Goal: Transaction & Acquisition: Purchase product/service

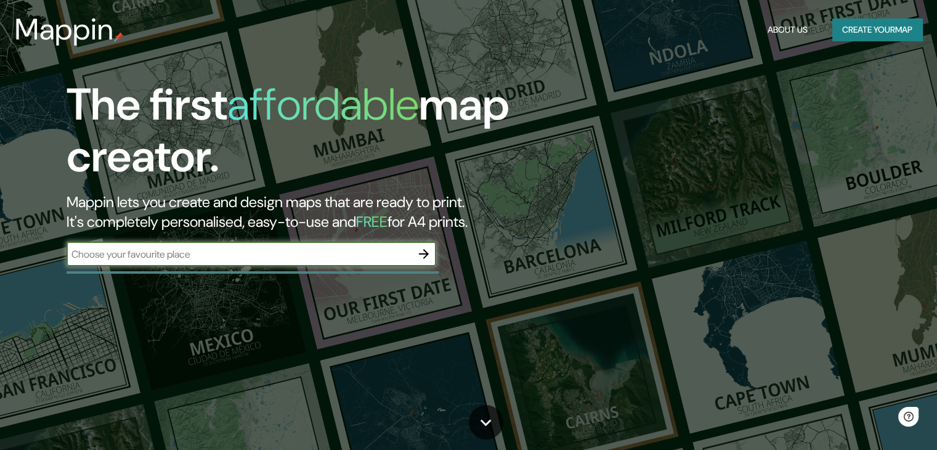
click at [858, 30] on button "Create your map" at bounding box center [877, 29] width 90 height 23
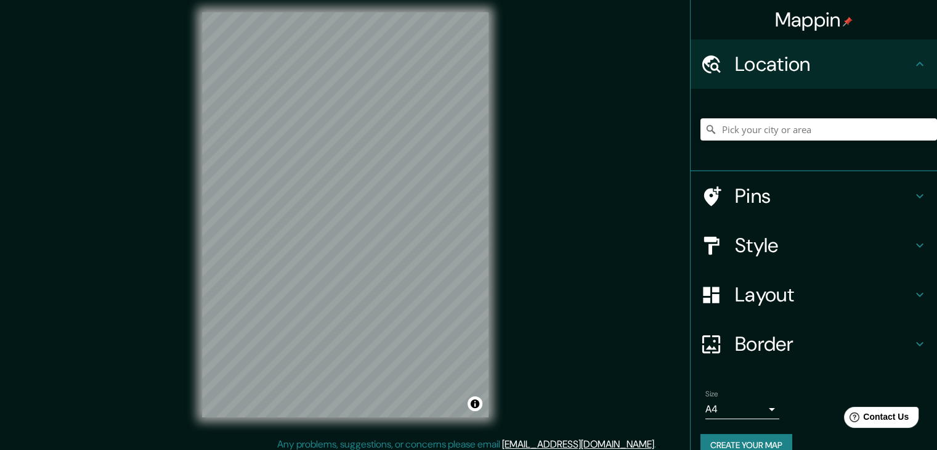
scroll to position [10, 0]
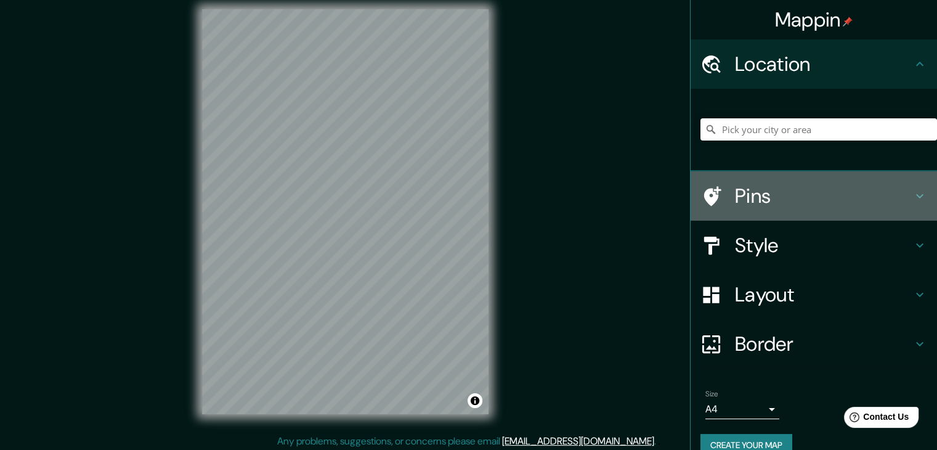
click at [704, 197] on icon at bounding box center [712, 196] width 17 height 20
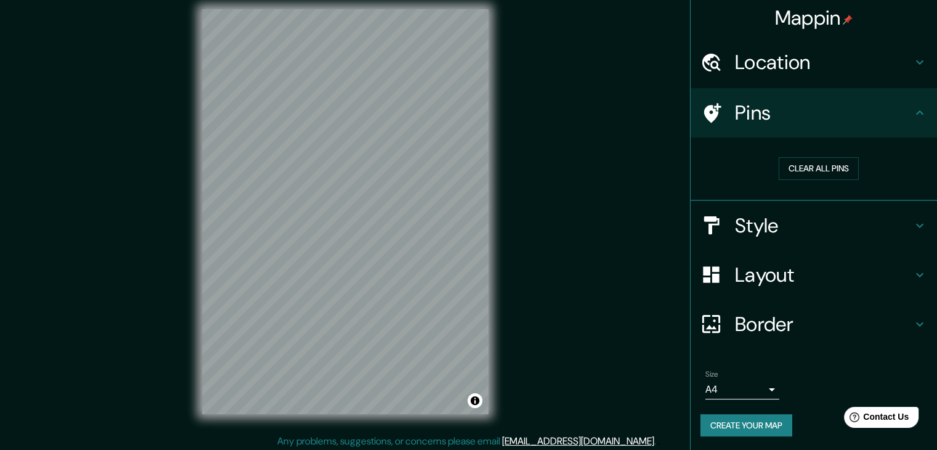
scroll to position [2, 0]
click at [782, 269] on h4 "Layout" at bounding box center [823, 274] width 177 height 25
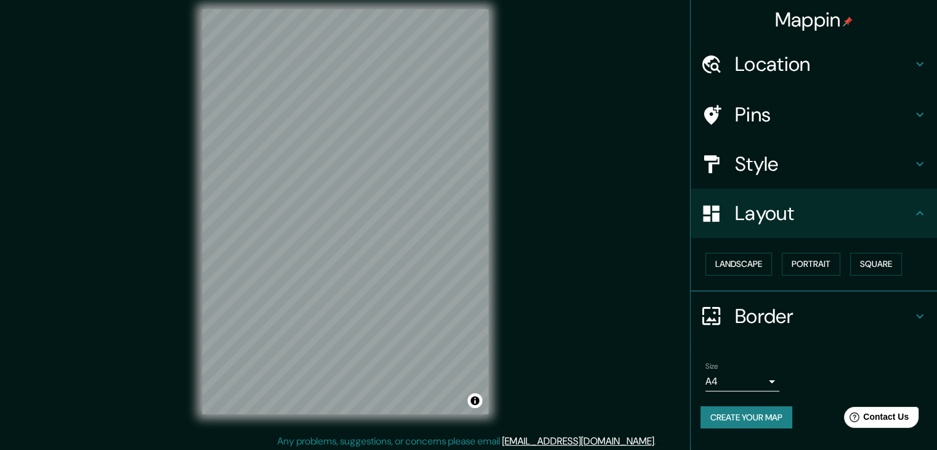
scroll to position [0, 0]
click at [755, 264] on button "Landscape" at bounding box center [738, 264] width 67 height 23
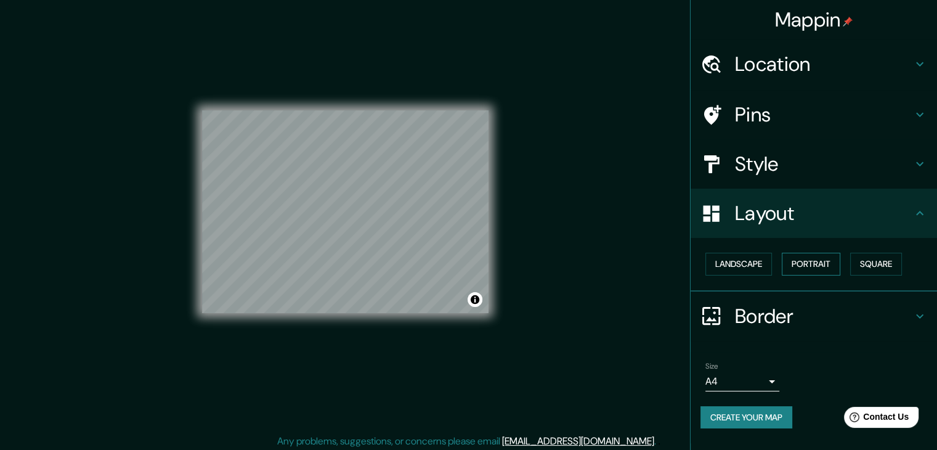
click at [819, 265] on button "Portrait" at bounding box center [811, 264] width 59 height 23
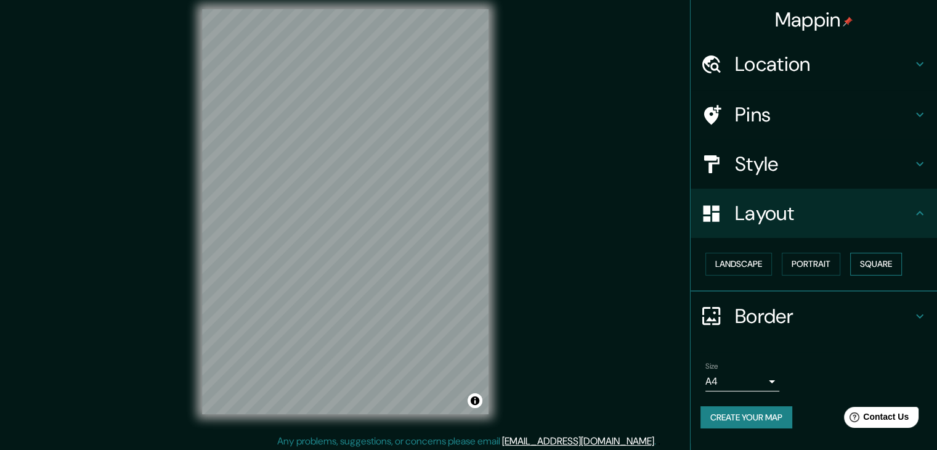
click at [862, 267] on button "Square" at bounding box center [876, 264] width 52 height 23
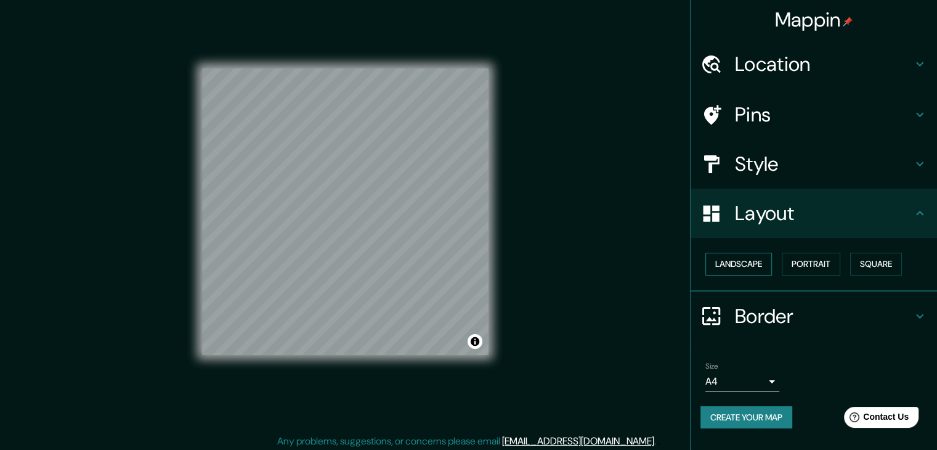
click at [759, 262] on button "Landscape" at bounding box center [738, 264] width 67 height 23
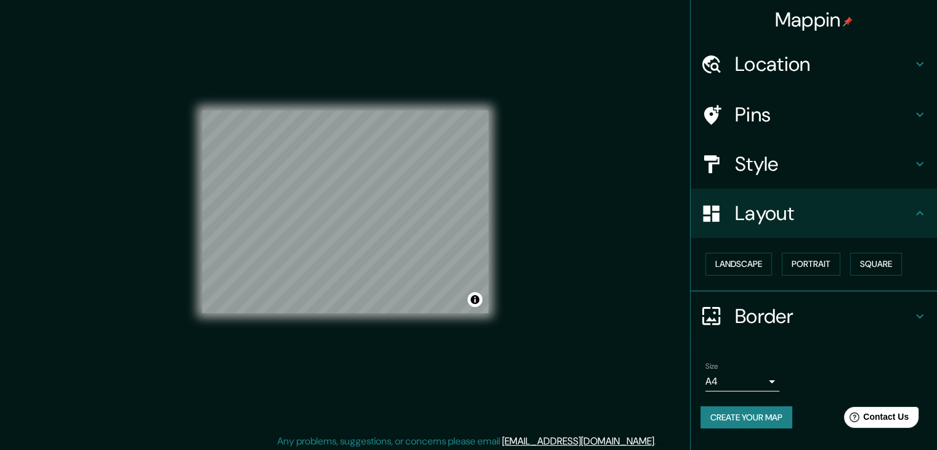
scroll to position [14, 0]
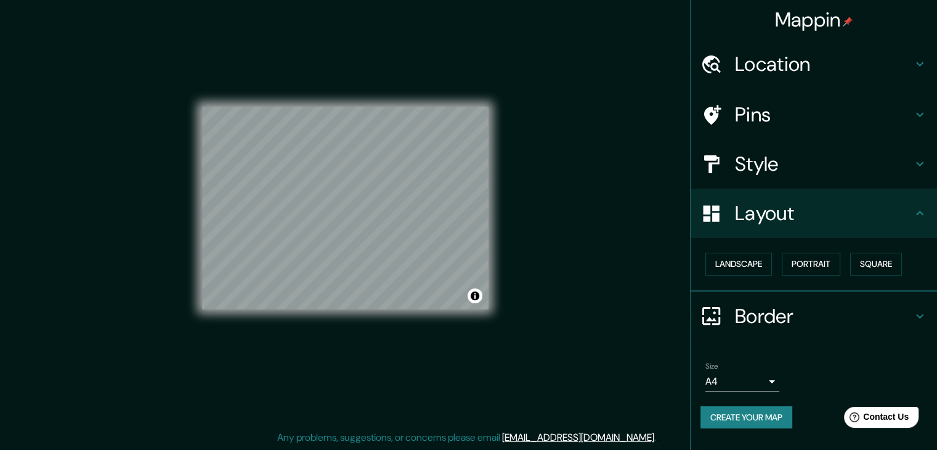
click at [824, 316] on h4 "Border" at bounding box center [823, 316] width 177 height 25
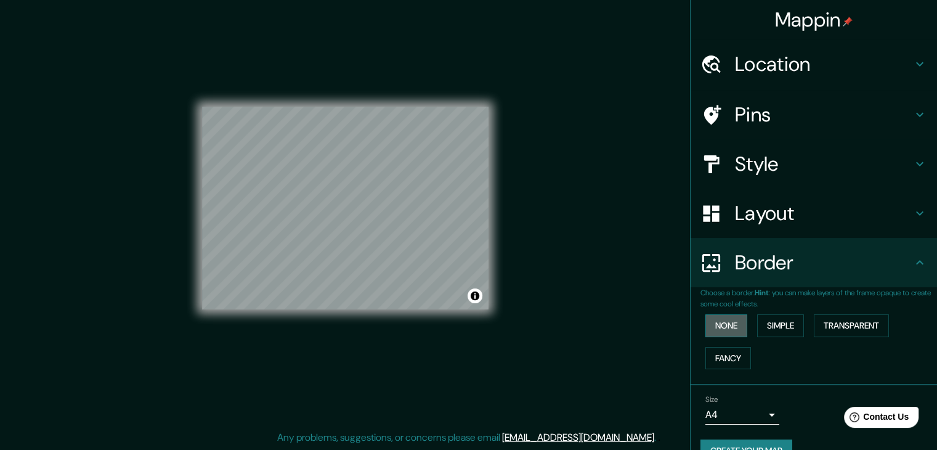
click at [712, 328] on button "None" at bounding box center [726, 325] width 42 height 23
drag, startPoint x: 766, startPoint y: 330, endPoint x: 761, endPoint y: 334, distance: 6.5
click at [766, 330] on button "Simple" at bounding box center [780, 325] width 47 height 23
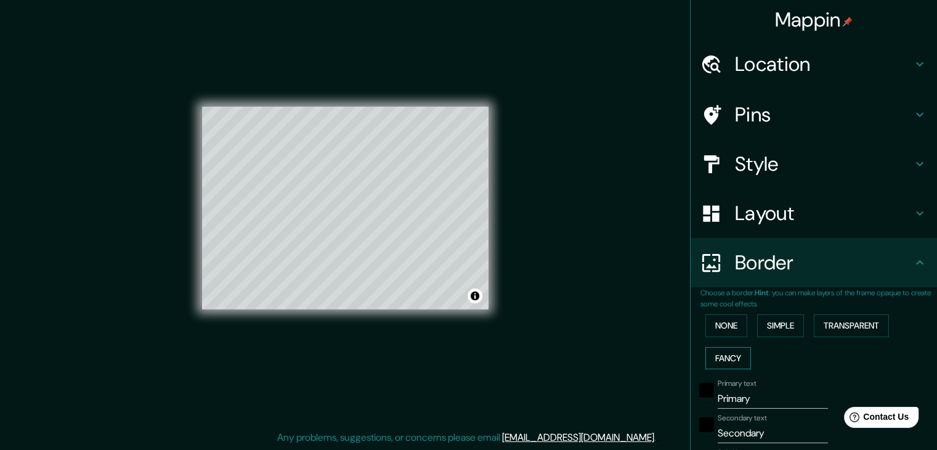
click at [720, 351] on button "Fancy" at bounding box center [728, 358] width 46 height 23
click at [851, 330] on button "Transparent" at bounding box center [851, 325] width 75 height 23
click at [778, 325] on button "Simple" at bounding box center [780, 325] width 47 height 23
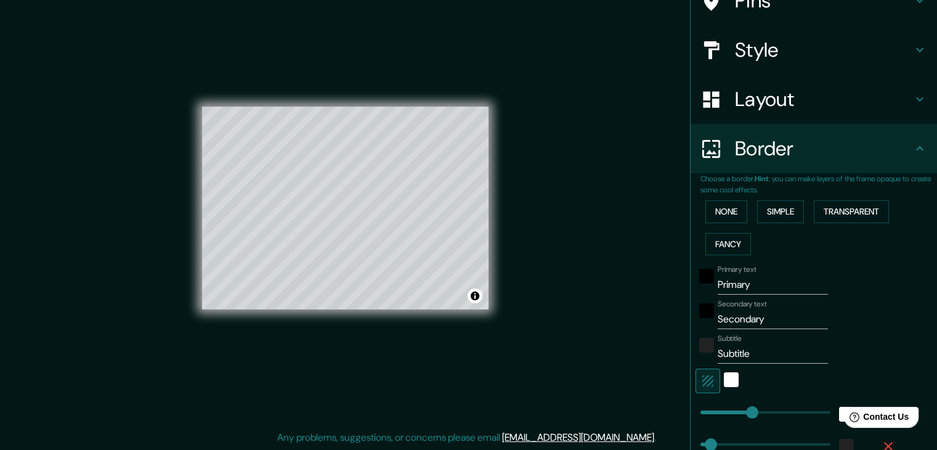
scroll to position [123, 0]
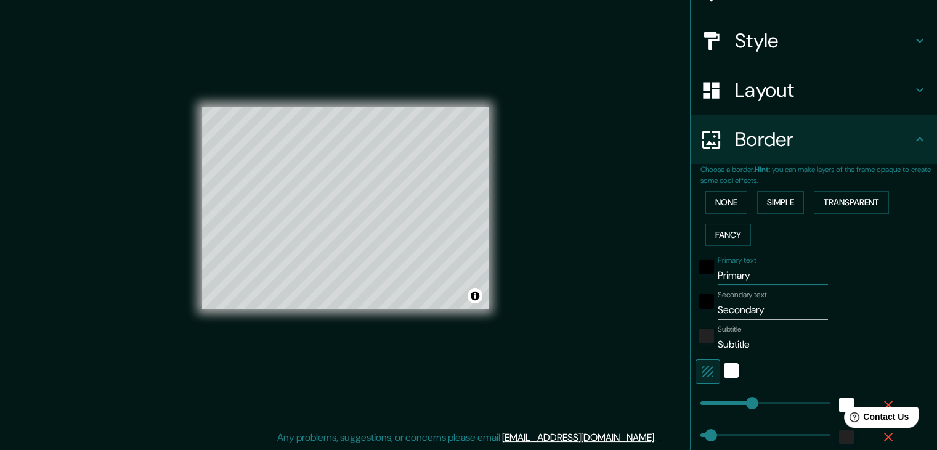
drag, startPoint x: 747, startPoint y: 280, endPoint x: 709, endPoint y: 280, distance: 38.2
click at [718, 280] on input "Primary" at bounding box center [773, 276] width 110 height 20
type input "c"
type input "37"
type input "co"
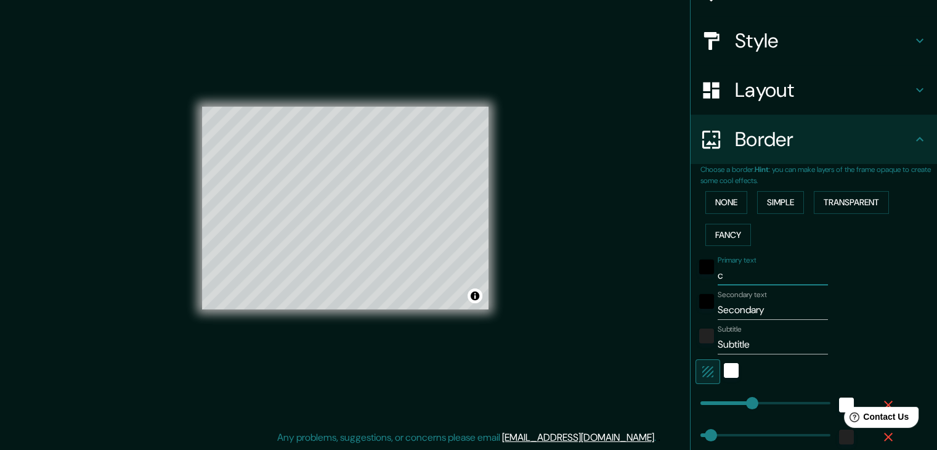
type input "37"
type input "cor"
type input "37"
type input "cort"
type input "37"
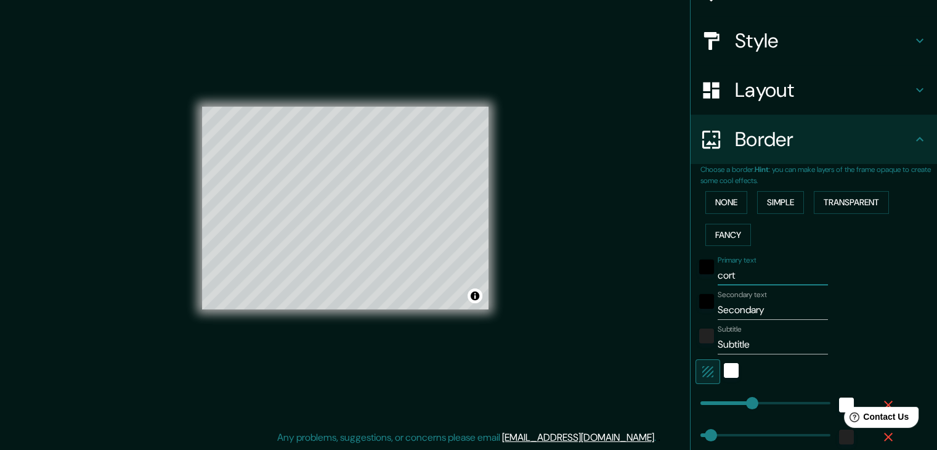
type input "corte"
type input "37"
type input "cortev"
type input "37"
type input "corteva"
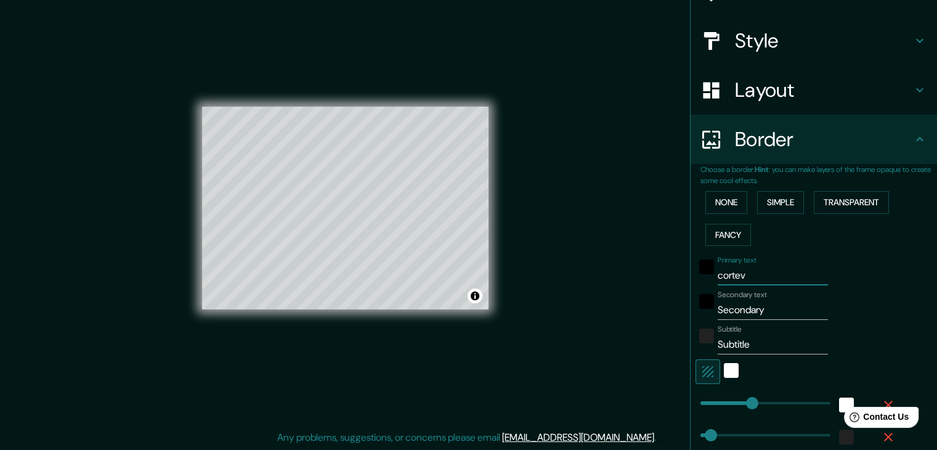
type input "37"
type input "corteva"
drag, startPoint x: 767, startPoint y: 309, endPoint x: 707, endPoint y: 309, distance: 60.4
click at [707, 309] on div "Secondary text Secondary" at bounding box center [797, 305] width 202 height 30
type input "b"
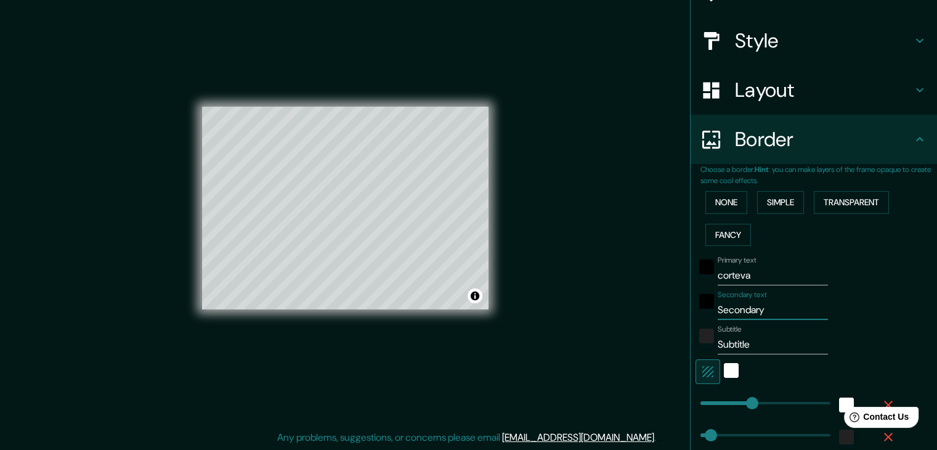
type input "37"
type input "ba"
type input "37"
type input "bah"
type input "37"
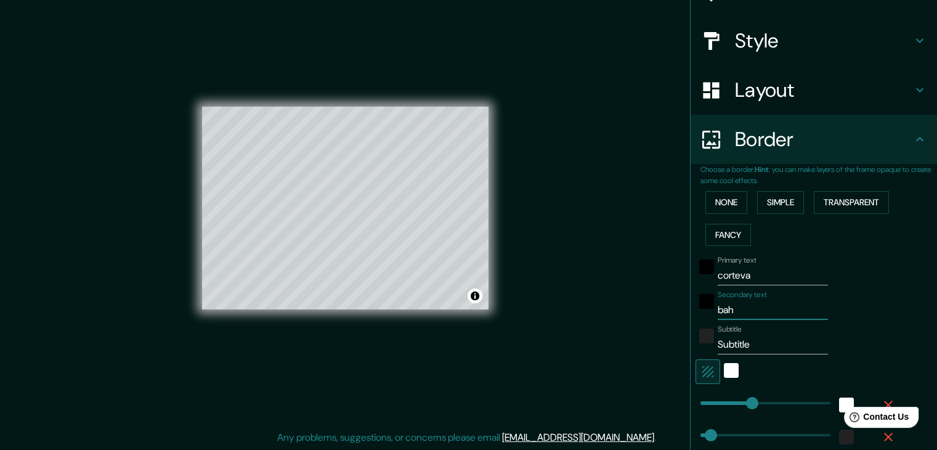
type input "bahi"
type input "37"
type input "[GEOGRAPHIC_DATA]"
type input "37"
type input "[GEOGRAPHIC_DATA]"
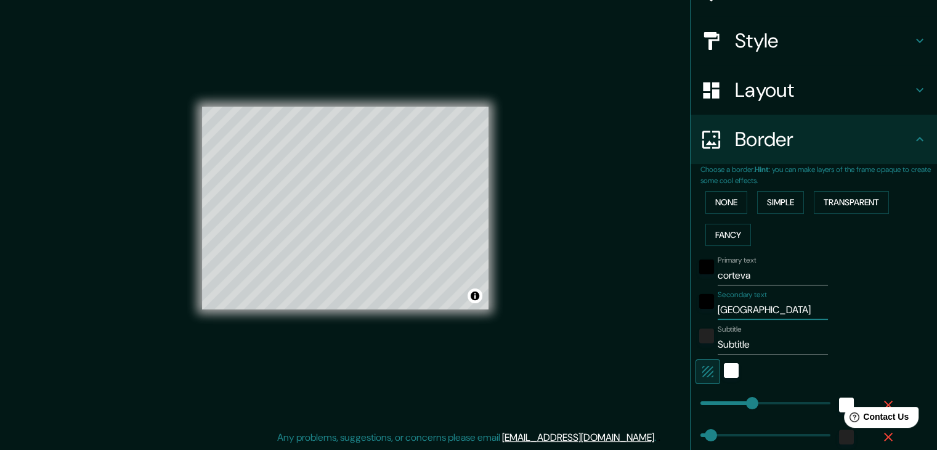
type input "37"
type input "bahia d"
type input "37"
type input "bahia de"
type input "37"
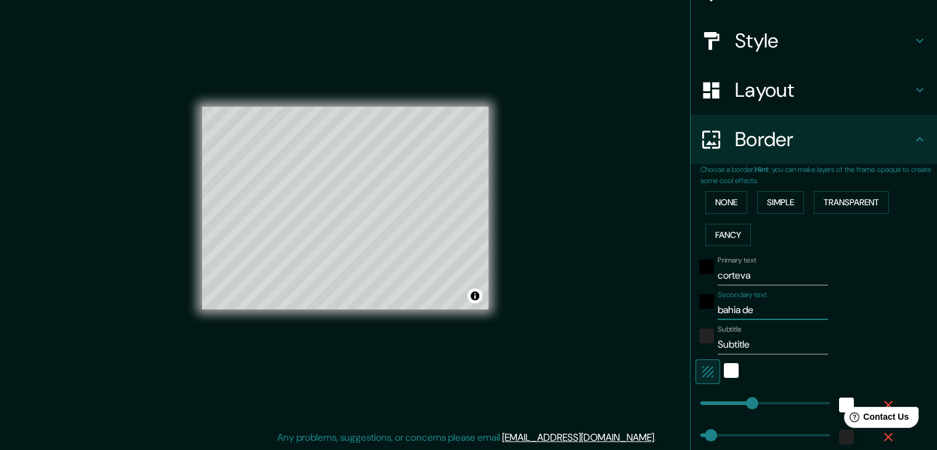
type input "bahia de"
type input "37"
type input "bahia de"
type input "37"
type input "bahia d"
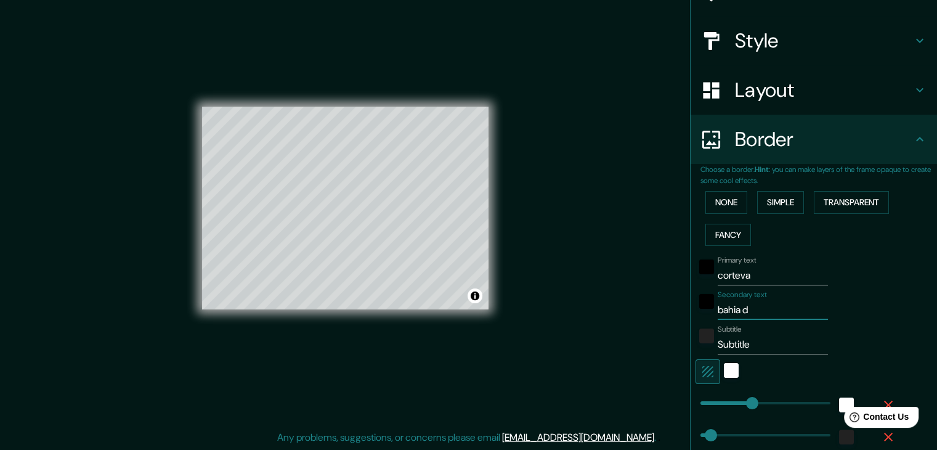
type input "37"
type input "[GEOGRAPHIC_DATA]"
type input "37"
type input "[GEOGRAPHIC_DATA]"
type input "37"
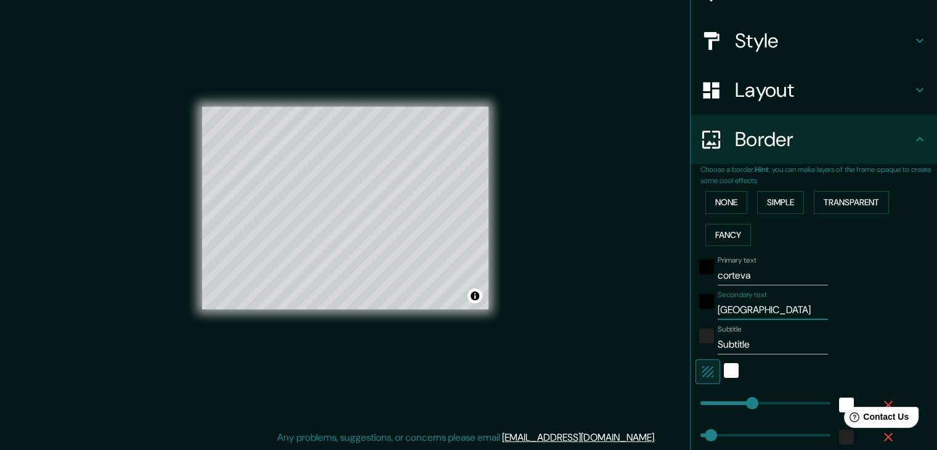
type input "bahi"
type input "37"
type input "bah"
type input "37"
type input "ba"
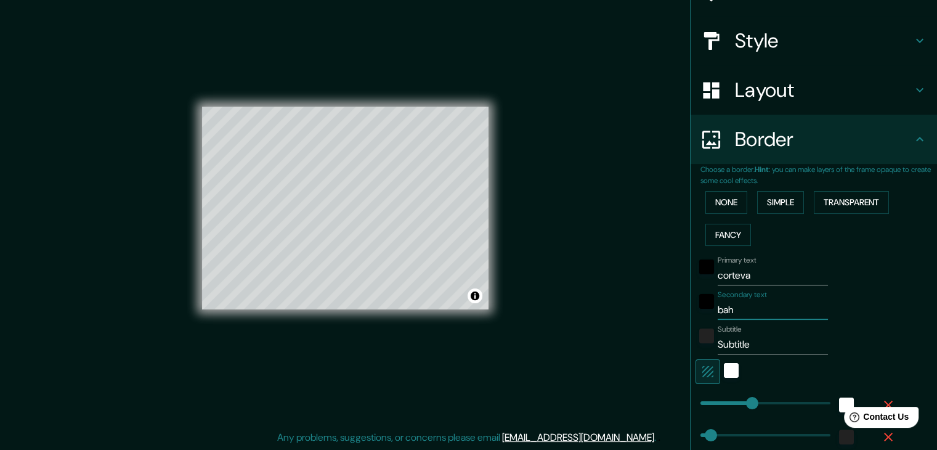
type input "37"
type input "b"
type input "37"
type input "v"
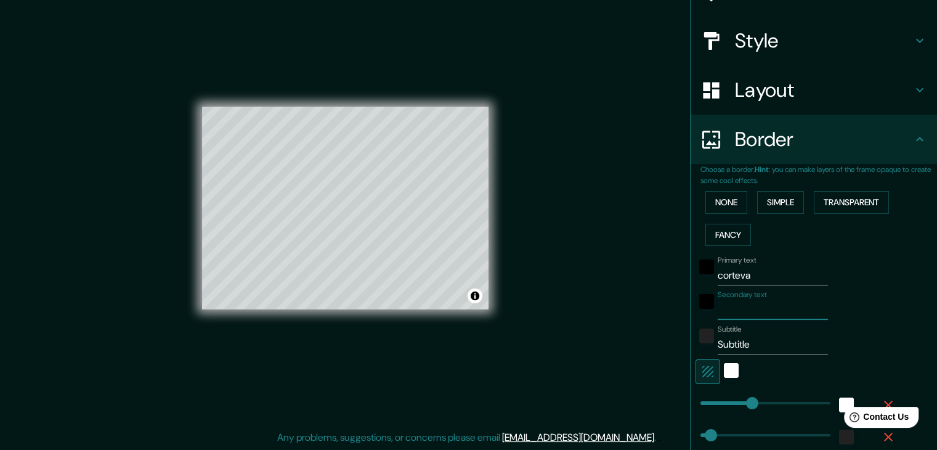
type input "37"
type input "va"
type input "37"
type input "val"
type input "37"
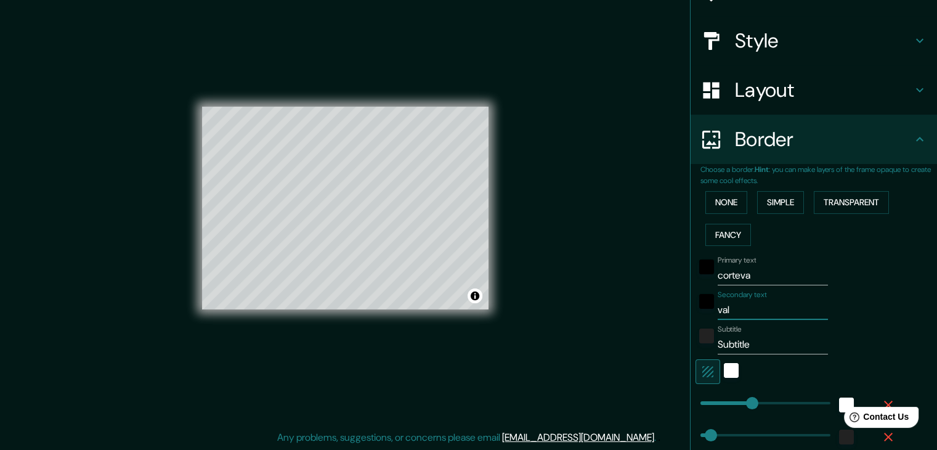
type input "vall"
type input "37"
type input "[PERSON_NAME]"
type input "37"
type input "[PERSON_NAME]"
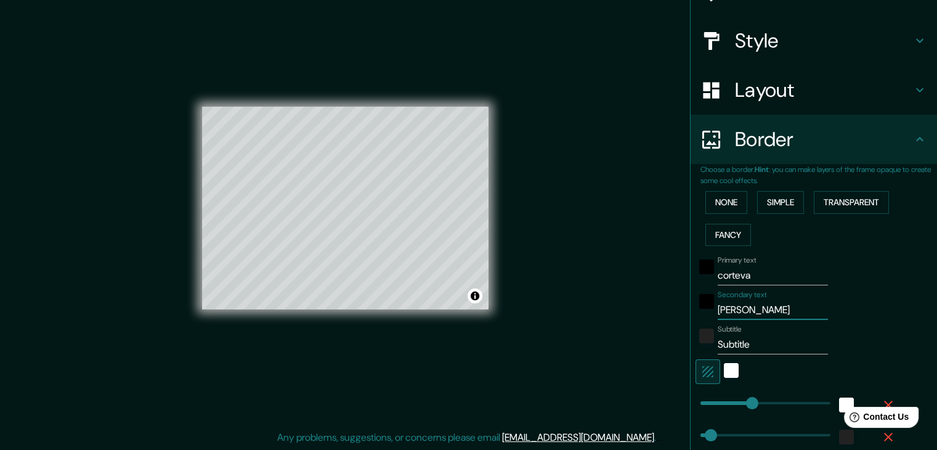
type input "37"
type input "[PERSON_NAME] d"
type input "37"
type input "[PERSON_NAME] de"
type input "37"
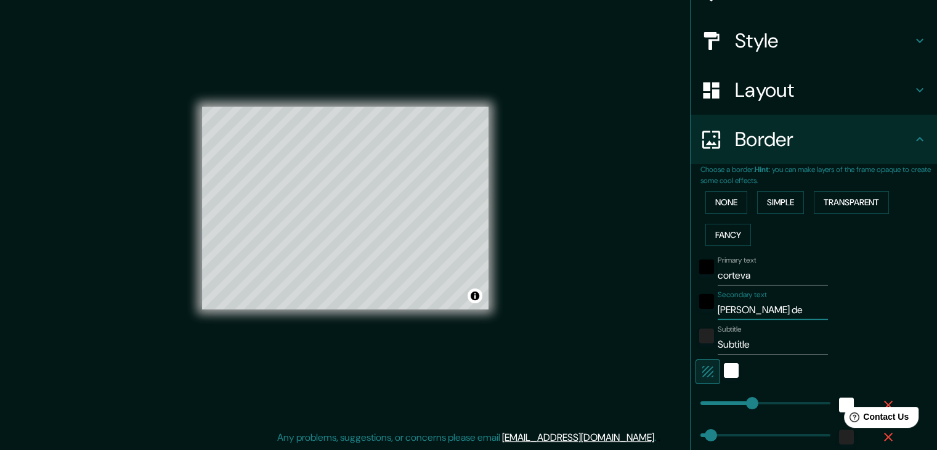
type input "[PERSON_NAME] de"
type input "37"
type input "[PERSON_NAME] de b"
type input "37"
type input "[PERSON_NAME] de ba"
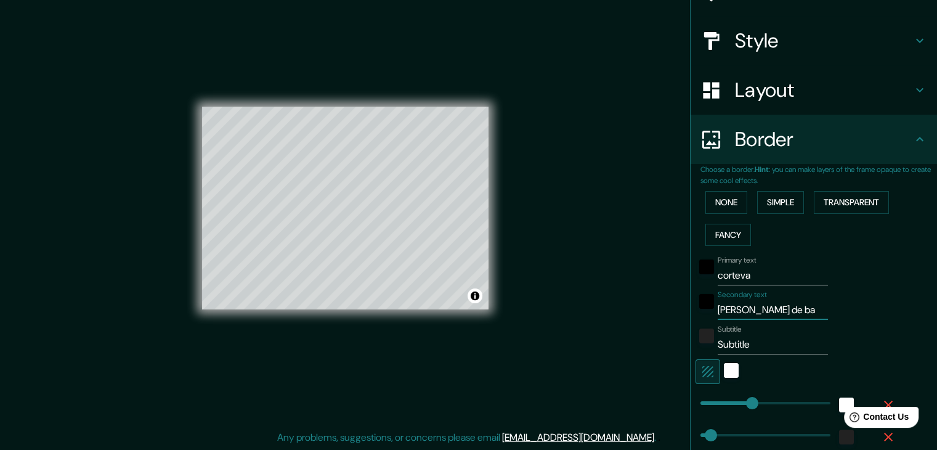
type input "37"
type input "[PERSON_NAME] de ban"
type input "37"
type input "[PERSON_NAME] de band"
type input "37"
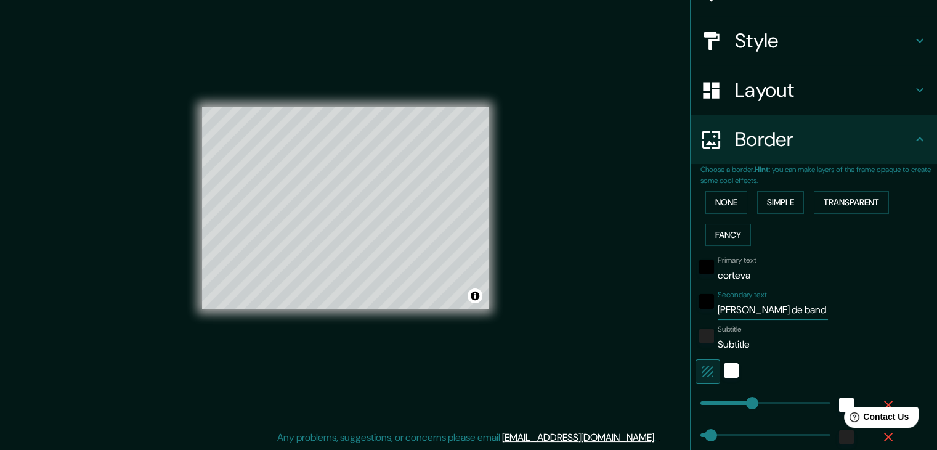
type input "[PERSON_NAME] de bande"
type input "37"
type input "[PERSON_NAME] [PERSON_NAME]"
type input "37"
type input "[PERSON_NAME] de bandera"
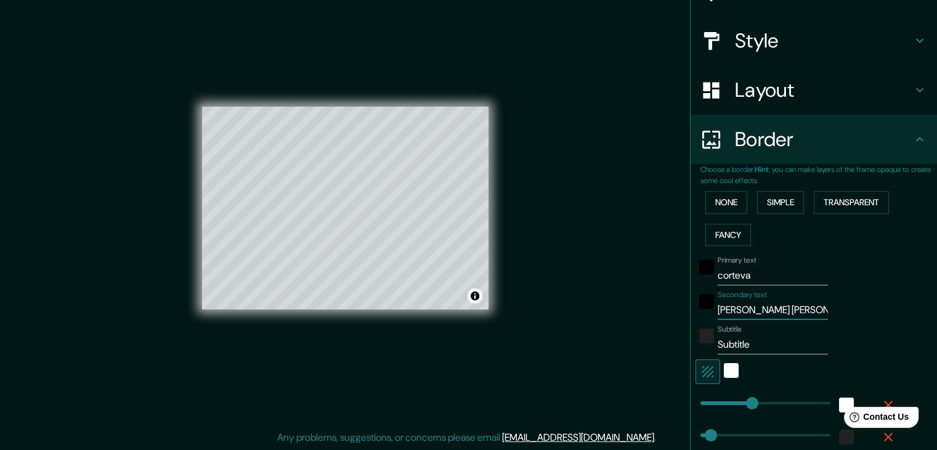
type input "37"
type input "[PERSON_NAME] [PERSON_NAME]"
type input "37"
type input "[PERSON_NAME] [PERSON_NAME]"
drag, startPoint x: 758, startPoint y: 352, endPoint x: 707, endPoint y: 351, distance: 51.8
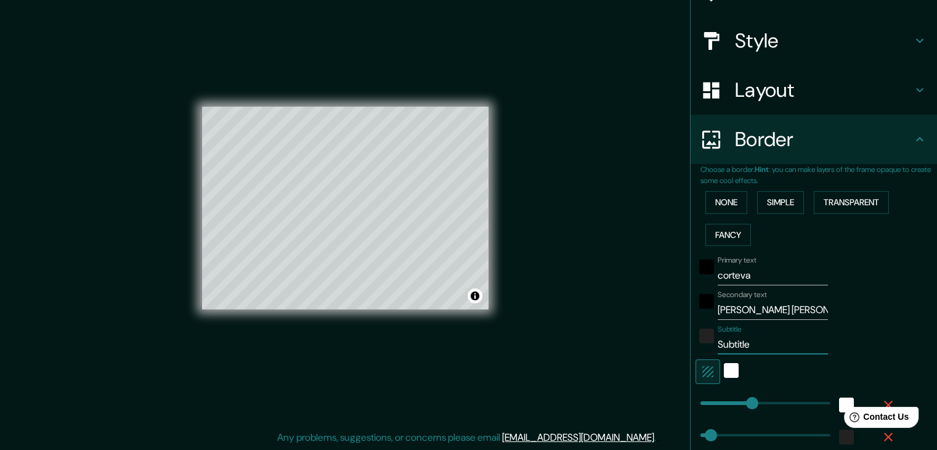
click at [707, 351] on div "Subtitle Subtitle" at bounding box center [797, 340] width 202 height 30
type input "n"
type input "37"
type input "na"
type input "37"
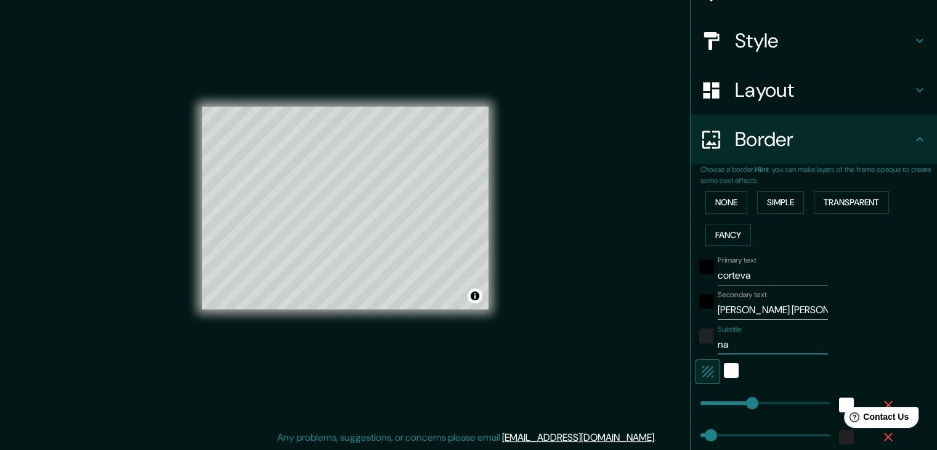
type input "nay"
type input "37"
type input "naya"
type input "37"
type input "[PERSON_NAME]"
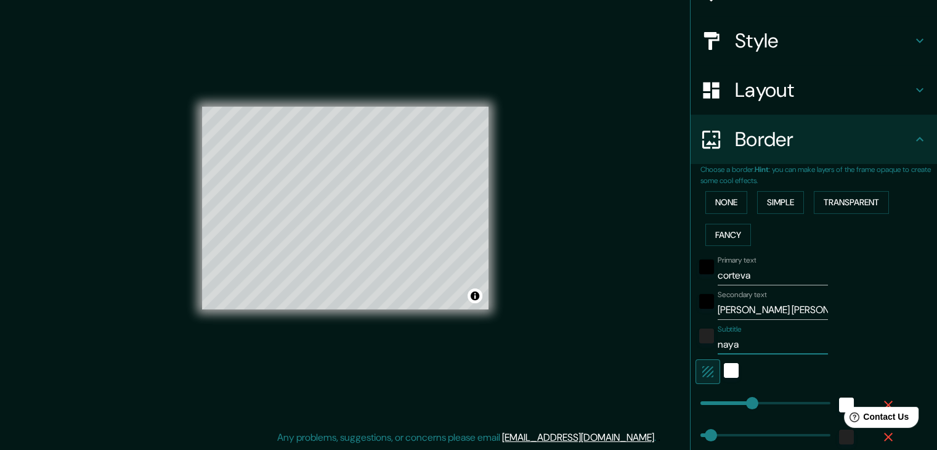
type input "37"
type input "nayart"
type input "37"
type input "nayarti"
type input "37"
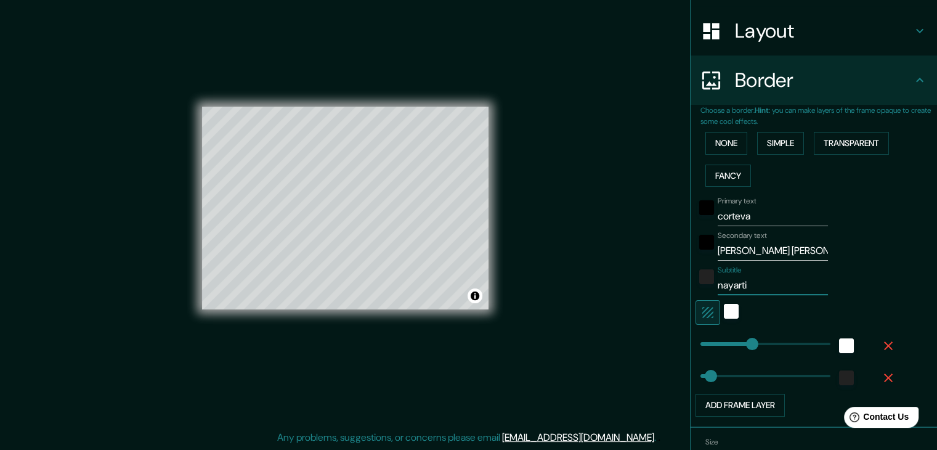
scroll to position [185, 0]
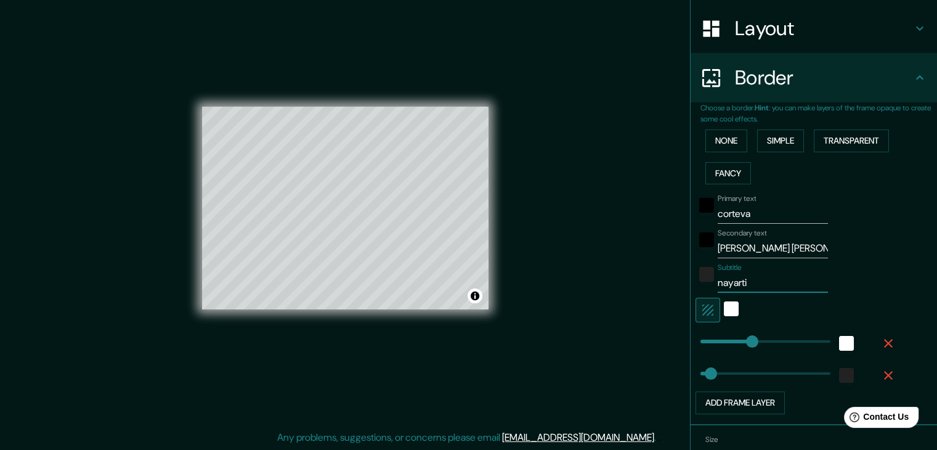
click at [718, 283] on input "nayarti" at bounding box center [773, 283] width 110 height 20
type input "ayarti"
type input "37"
type input "Nayarti"
type input "37"
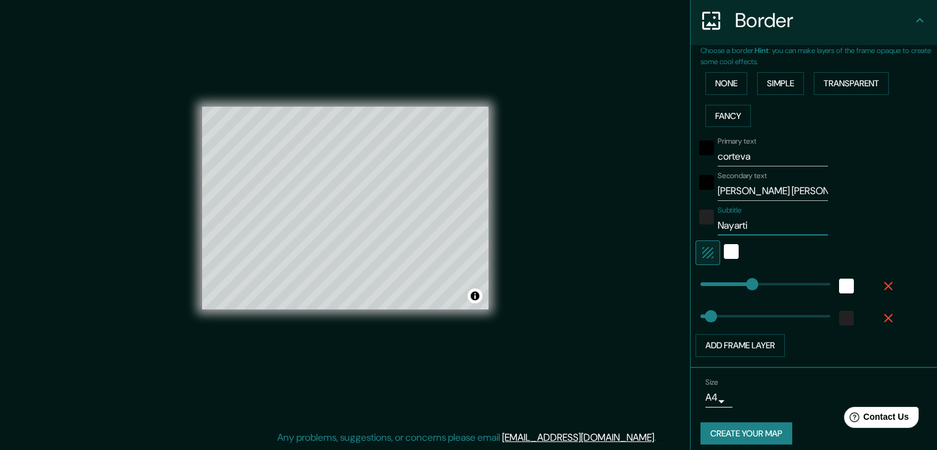
scroll to position [246, 0]
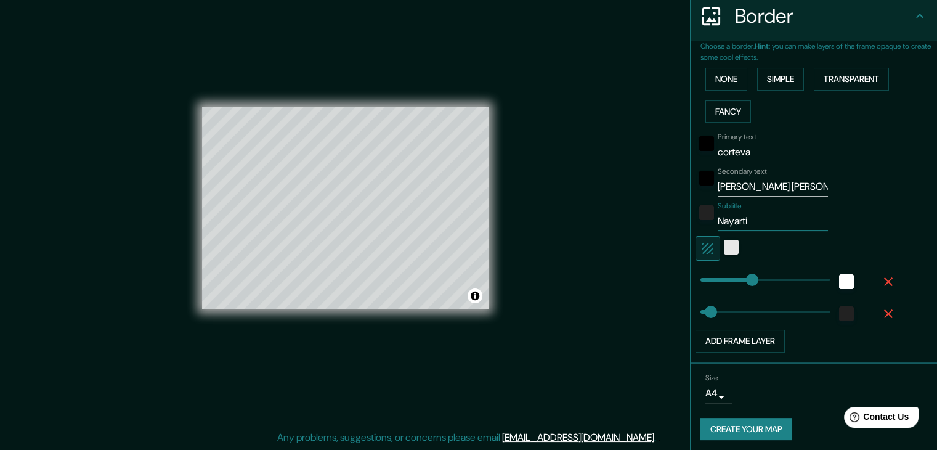
type input "Nayarti"
click at [724, 250] on div "white" at bounding box center [731, 247] width 15 height 15
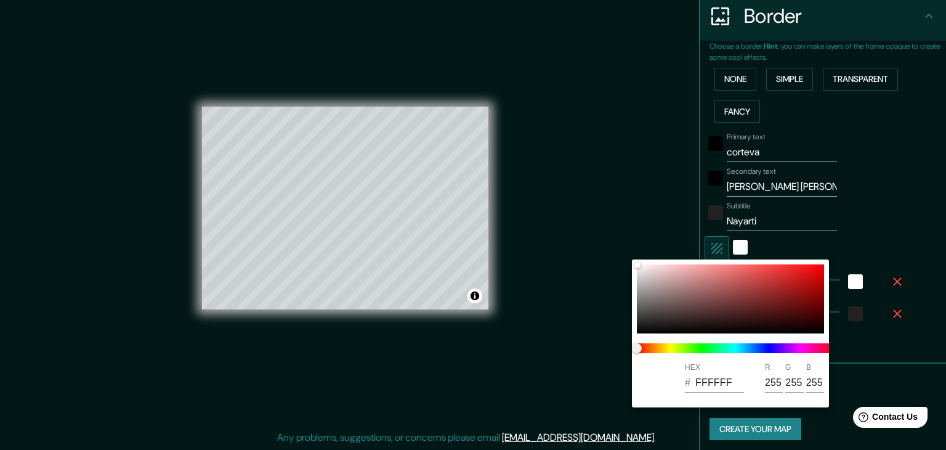
click at [713, 245] on div at bounding box center [473, 225] width 946 height 450
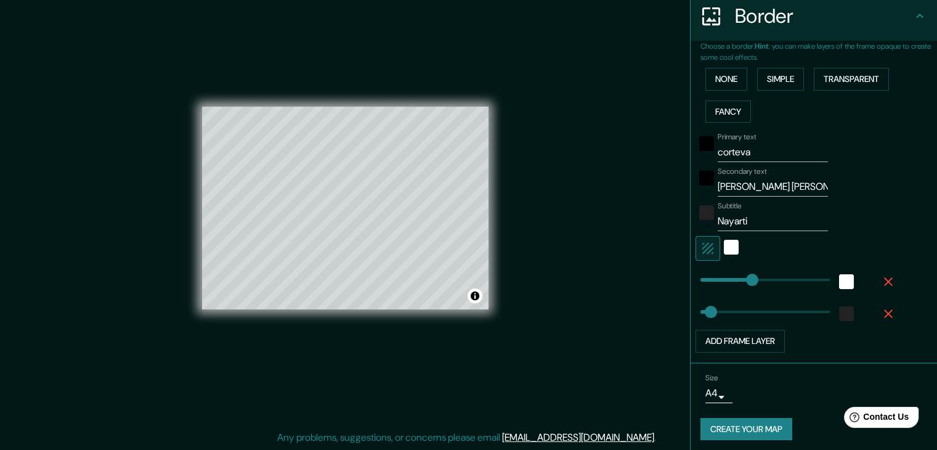
click at [729, 245] on div at bounding box center [731, 248] width 22 height 25
type input "465"
drag, startPoint x: 705, startPoint y: 314, endPoint x: 828, endPoint y: 302, distance: 123.2
type input "32"
drag, startPoint x: 821, startPoint y: 306, endPoint x: 700, endPoint y: 316, distance: 121.2
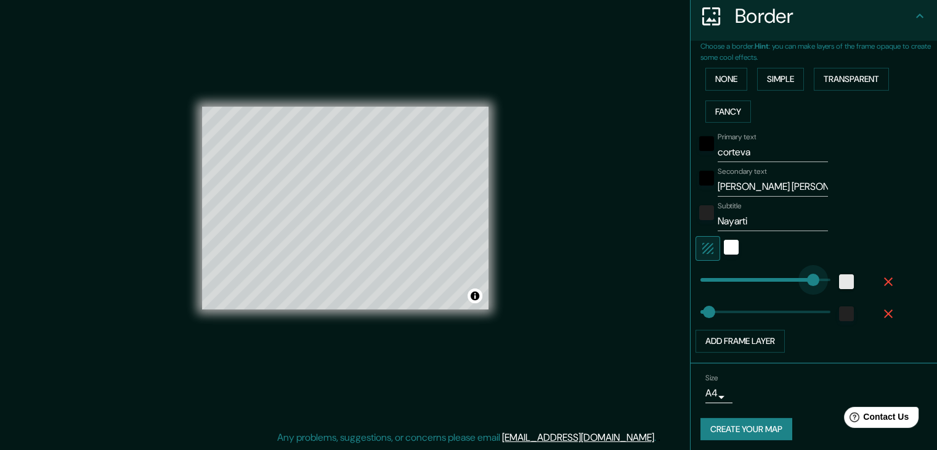
type input "465"
drag, startPoint x: 747, startPoint y: 279, endPoint x: 829, endPoint y: 277, distance: 82.0
type input "184"
drag, startPoint x: 819, startPoint y: 277, endPoint x: 742, endPoint y: 287, distance: 77.7
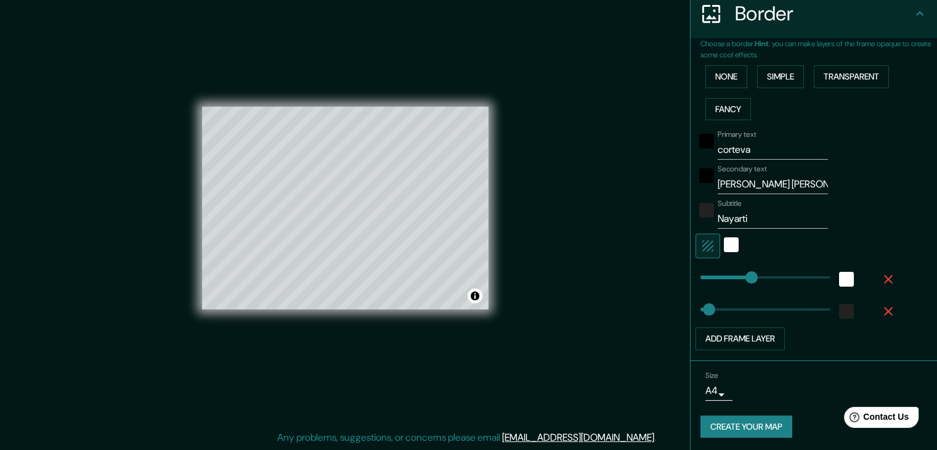
scroll to position [250, 0]
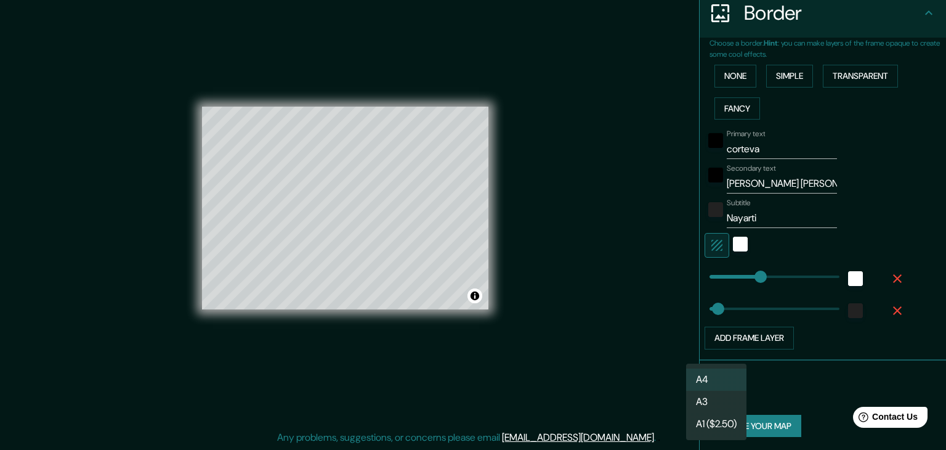
click at [712, 391] on body "Mappin Location Pins Style Layout Border Choose a border. Hint : you can make l…" at bounding box center [473, 211] width 946 height 450
click at [723, 379] on li "A4" at bounding box center [716, 379] width 60 height 22
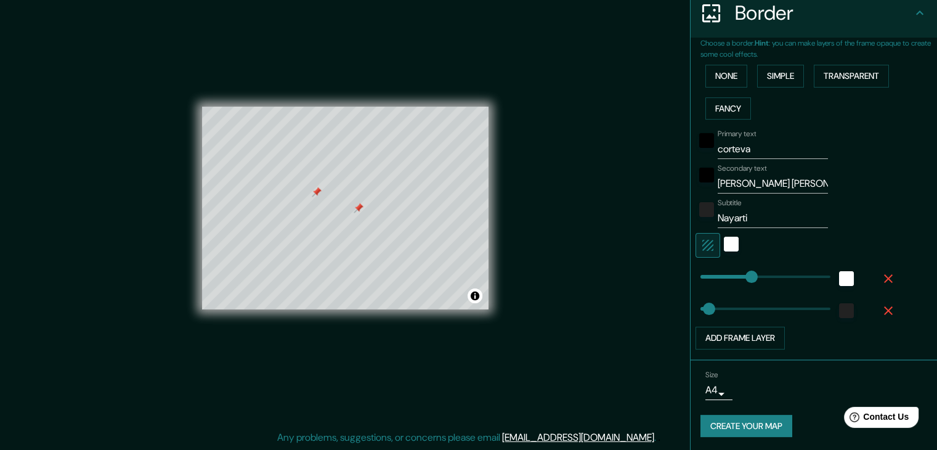
click at [358, 209] on div at bounding box center [359, 208] width 10 height 10
click at [356, 204] on div at bounding box center [357, 208] width 10 height 10
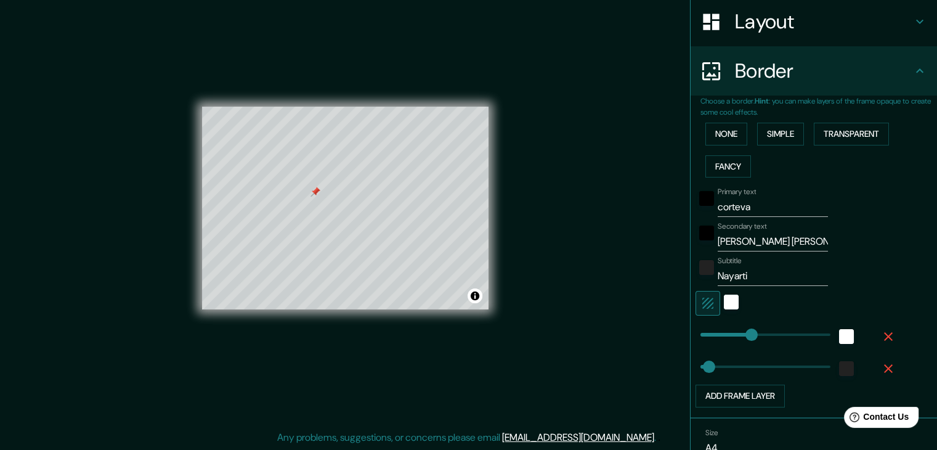
scroll to position [0, 0]
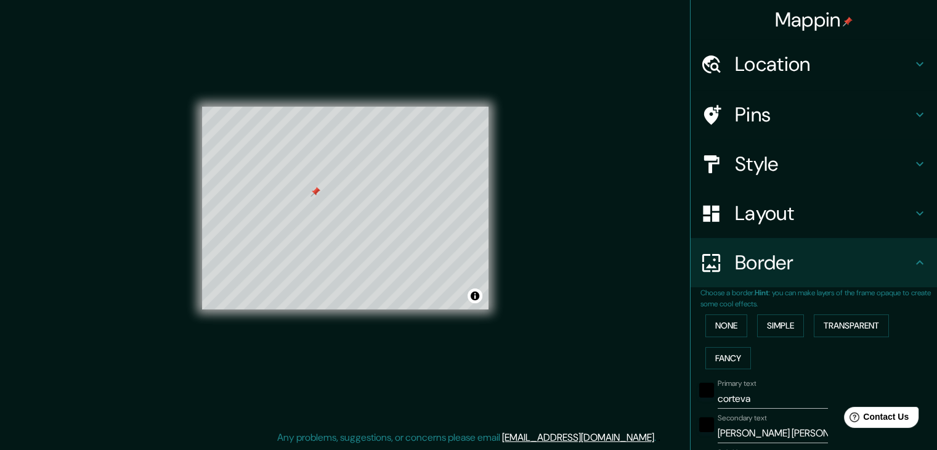
click at [822, 168] on h4 "Style" at bounding box center [823, 164] width 177 height 25
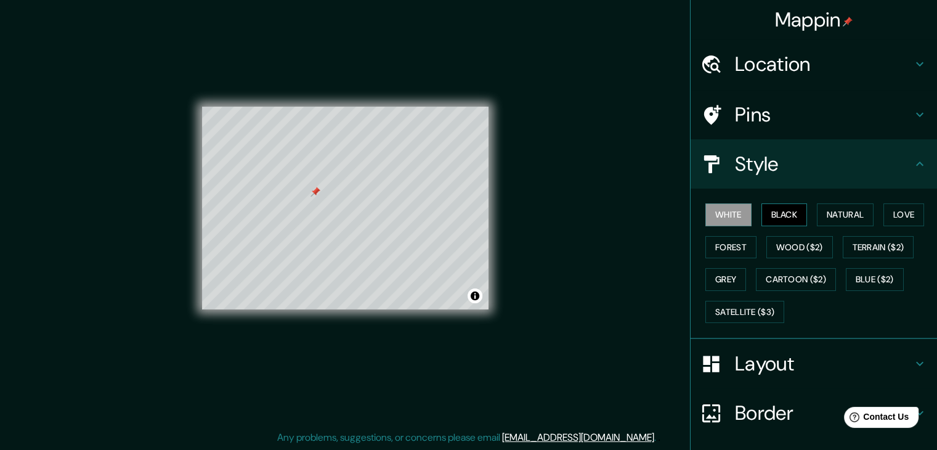
click at [786, 210] on button "Black" at bounding box center [784, 214] width 46 height 23
click at [818, 213] on button "Natural" at bounding box center [845, 214] width 57 height 23
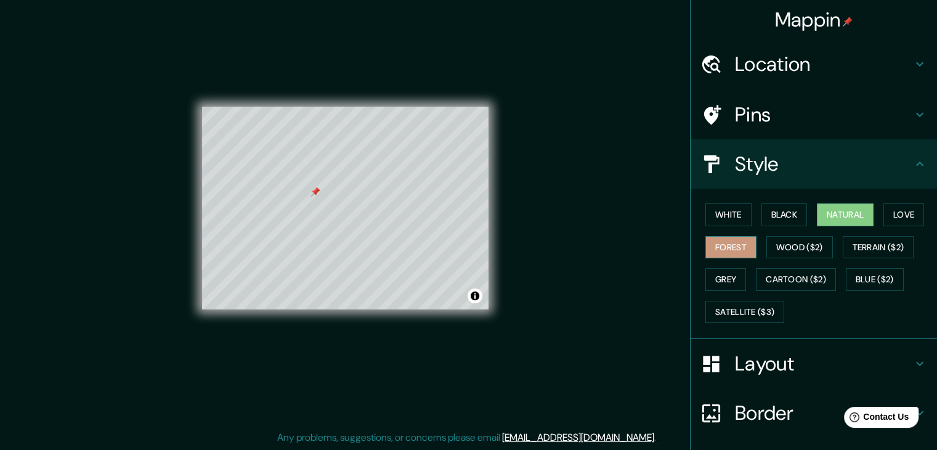
click at [736, 244] on button "Forest" at bounding box center [730, 247] width 51 height 23
click at [781, 250] on button "Wood ($2)" at bounding box center [799, 247] width 67 height 23
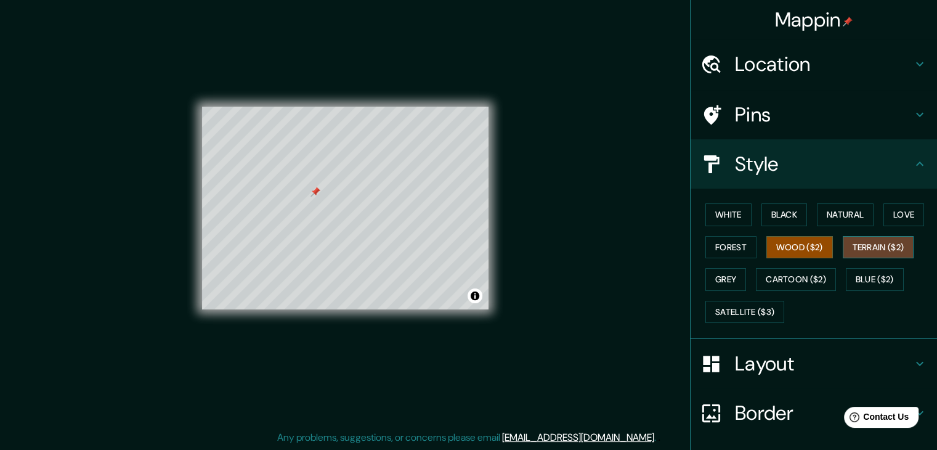
click at [855, 247] on button "Terrain ($2)" at bounding box center [878, 247] width 71 height 23
click at [861, 277] on button "Blue ($2)" at bounding box center [875, 279] width 58 height 23
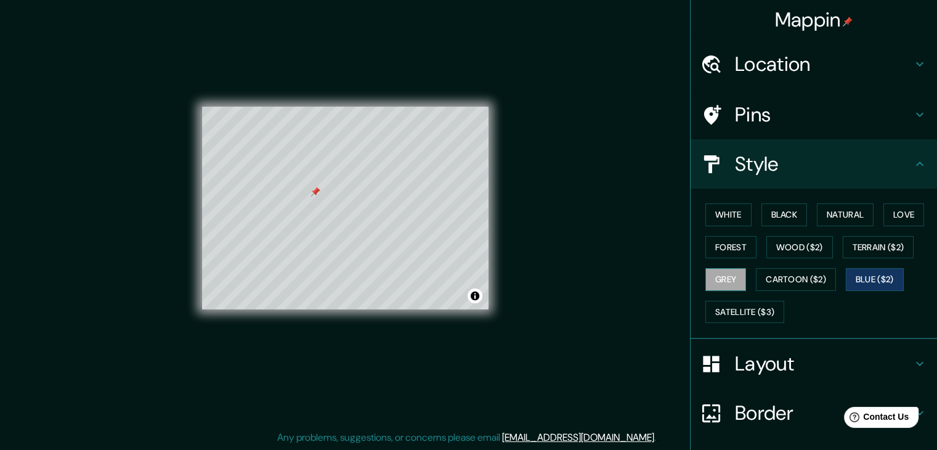
click at [716, 280] on button "Grey" at bounding box center [725, 279] width 41 height 23
click at [832, 216] on button "Natural" at bounding box center [845, 214] width 57 height 23
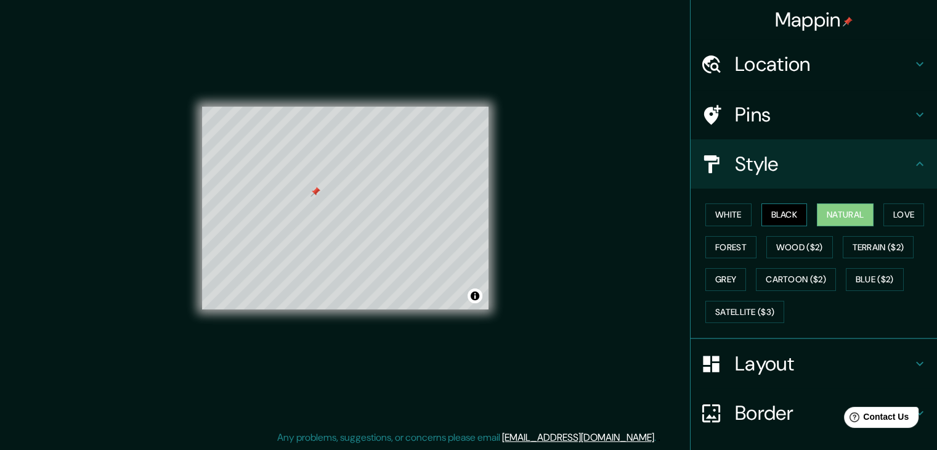
click at [782, 216] on button "Black" at bounding box center [784, 214] width 46 height 23
click at [721, 220] on button "White" at bounding box center [728, 214] width 46 height 23
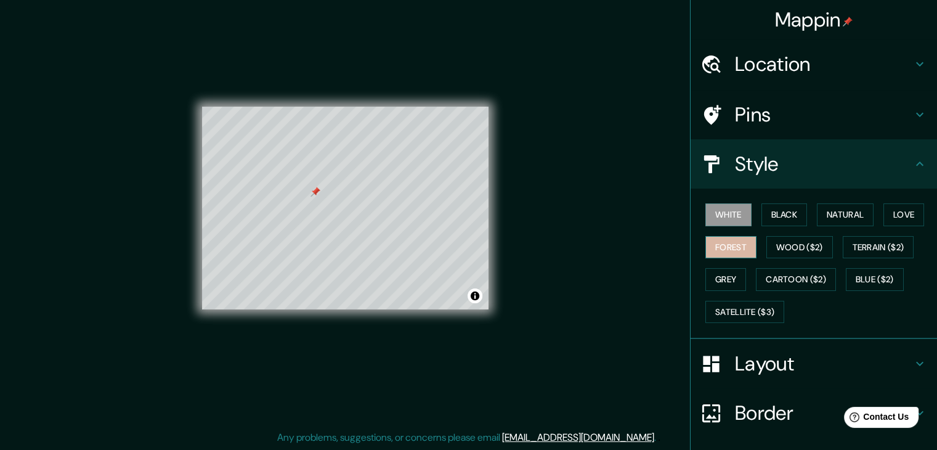
click at [728, 246] on button "Forest" at bounding box center [730, 247] width 51 height 23
click at [892, 219] on button "Love" at bounding box center [903, 214] width 41 height 23
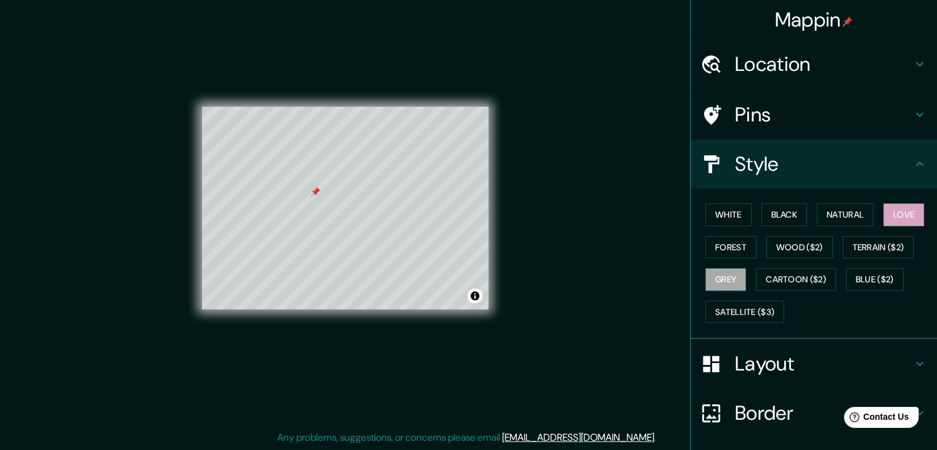
click at [716, 270] on button "Grey" at bounding box center [725, 279] width 41 height 23
click at [785, 211] on button "Black" at bounding box center [784, 214] width 46 height 23
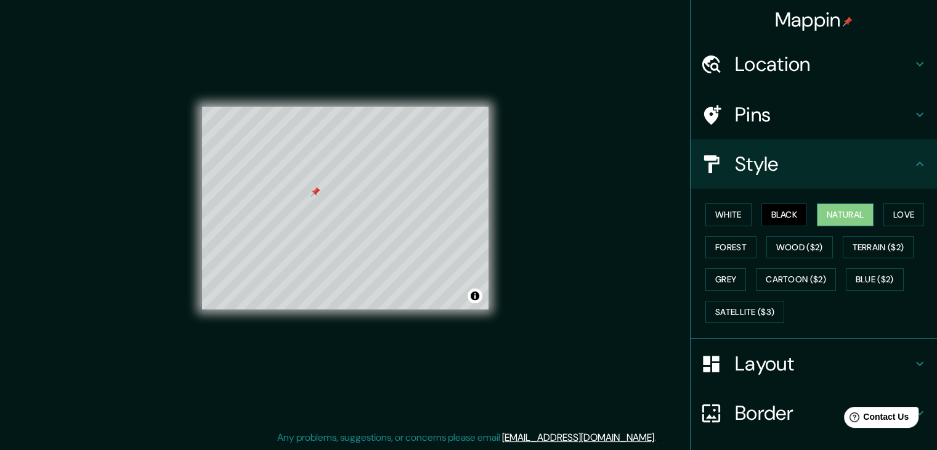
click at [821, 214] on button "Natural" at bounding box center [845, 214] width 57 height 23
click at [733, 240] on button "Forest" at bounding box center [730, 247] width 51 height 23
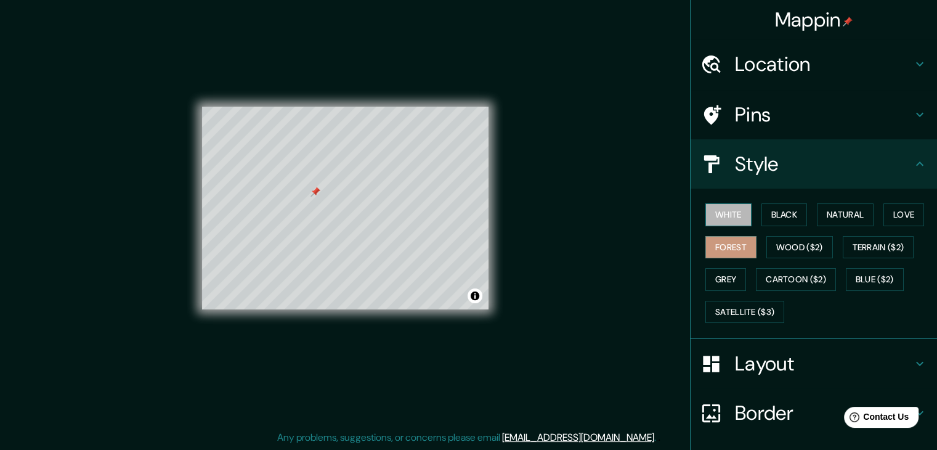
click at [729, 211] on button "White" at bounding box center [728, 214] width 46 height 23
click at [765, 214] on button "Black" at bounding box center [784, 214] width 46 height 23
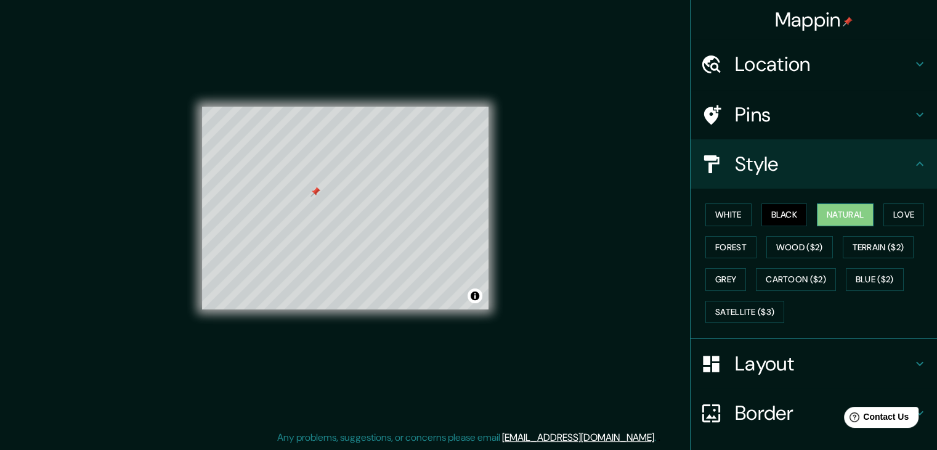
click at [817, 221] on button "Natural" at bounding box center [845, 214] width 57 height 23
click at [727, 276] on button "Grey" at bounding box center [725, 279] width 41 height 23
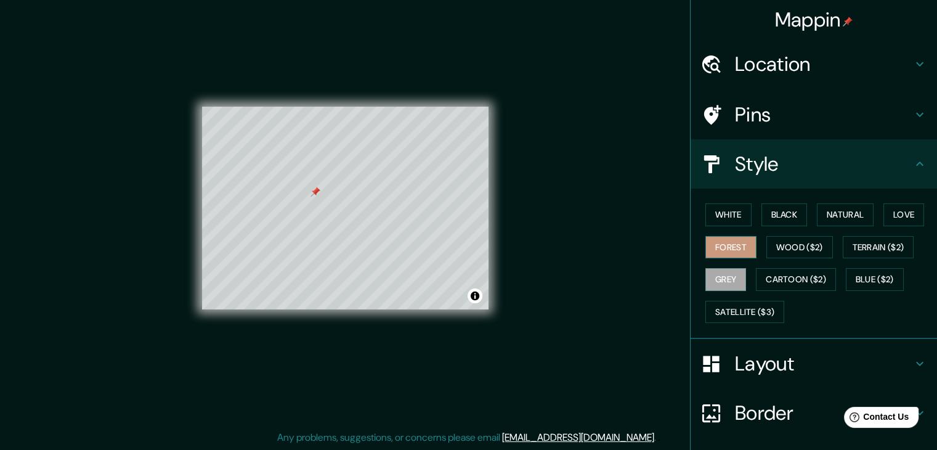
click at [723, 255] on button "Forest" at bounding box center [730, 247] width 51 height 23
click at [817, 209] on button "Natural" at bounding box center [845, 214] width 57 height 23
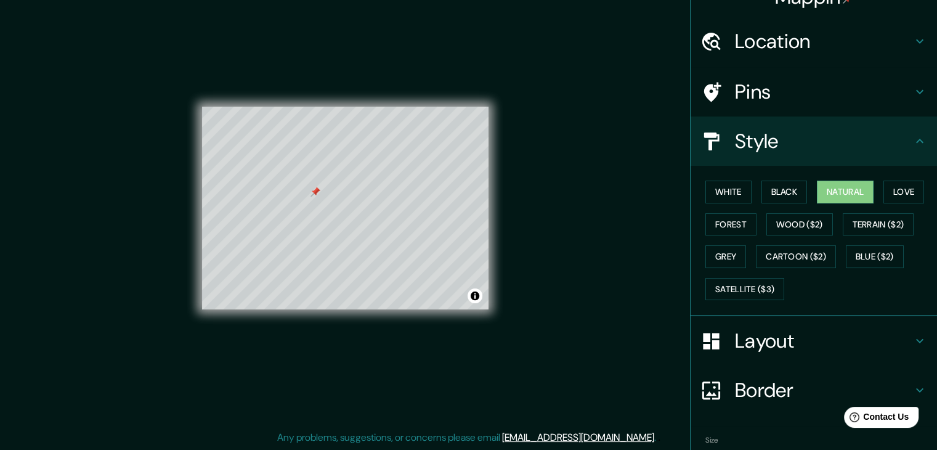
scroll to position [89, 0]
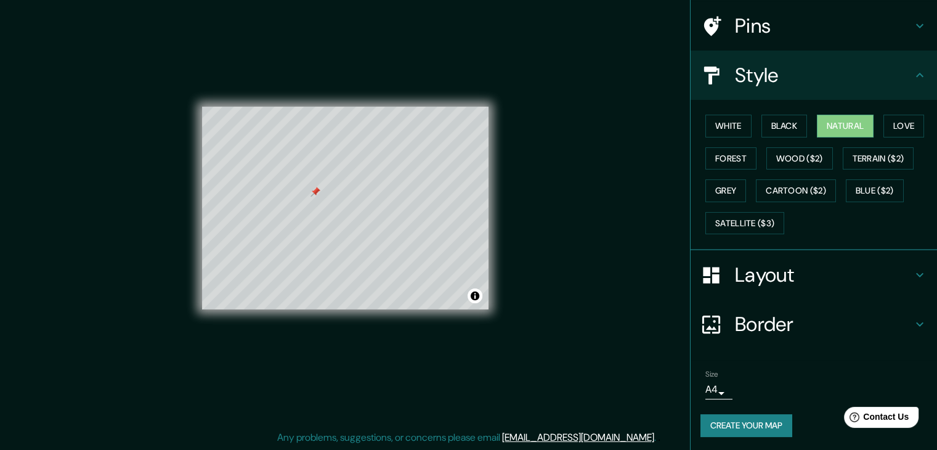
click at [853, 70] on h4 "Style" at bounding box center [823, 75] width 177 height 25
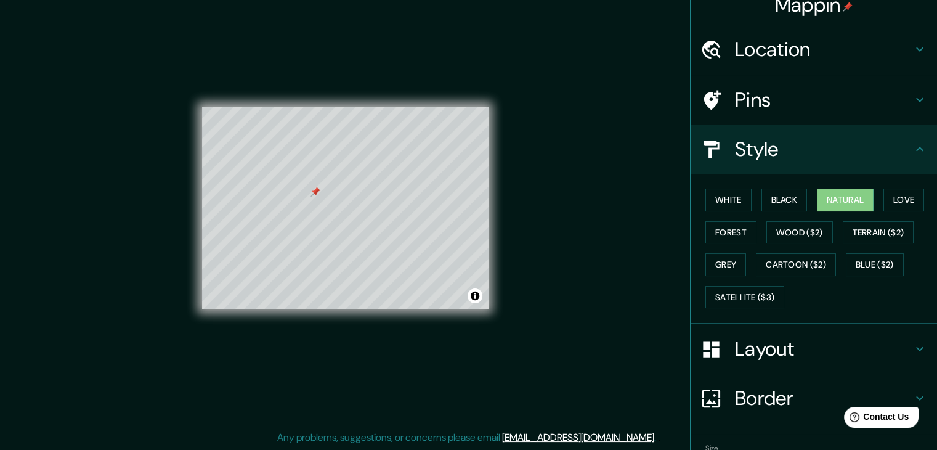
scroll to position [0, 0]
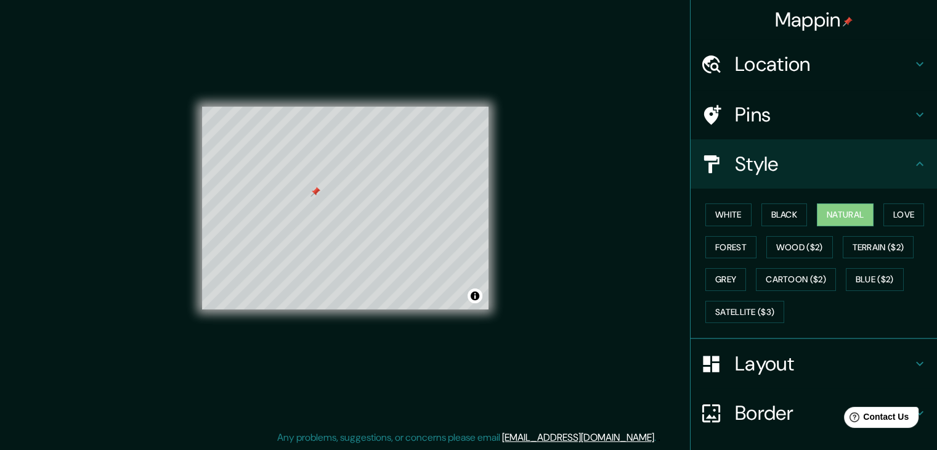
click at [912, 118] on icon at bounding box center [919, 114] width 15 height 15
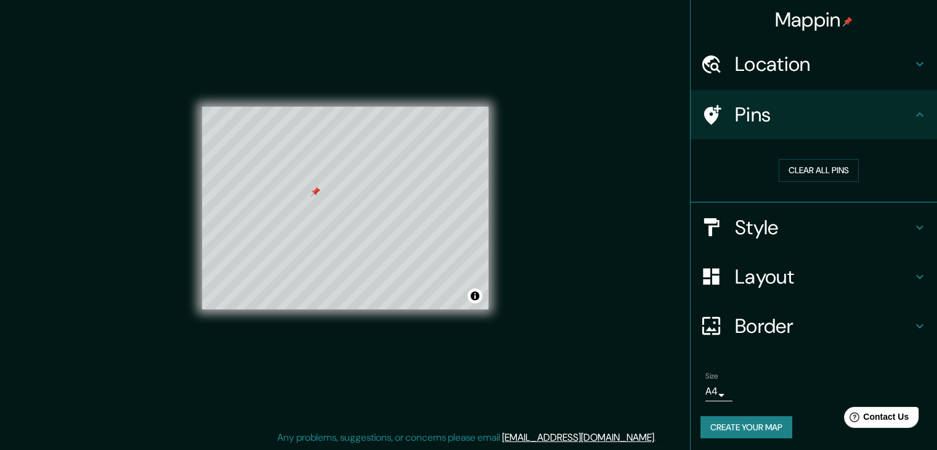
click at [912, 118] on icon at bounding box center [919, 114] width 15 height 15
click at [779, 267] on h4 "Layout" at bounding box center [823, 276] width 177 height 25
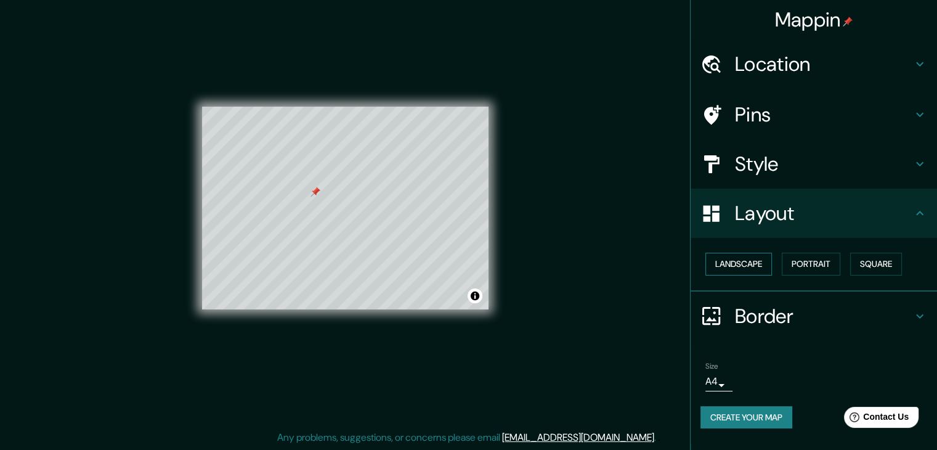
click at [749, 262] on button "Landscape" at bounding box center [738, 264] width 67 height 23
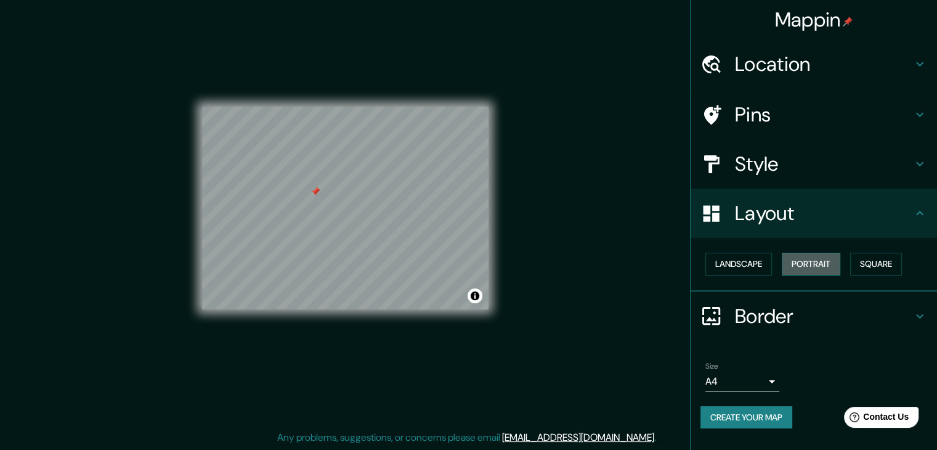
click at [813, 259] on button "Portrait" at bounding box center [811, 264] width 59 height 23
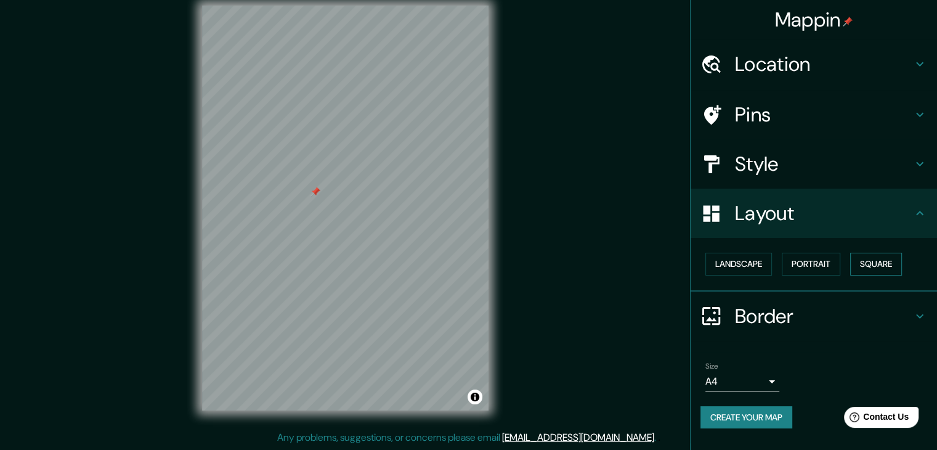
click at [877, 264] on button "Square" at bounding box center [876, 264] width 52 height 23
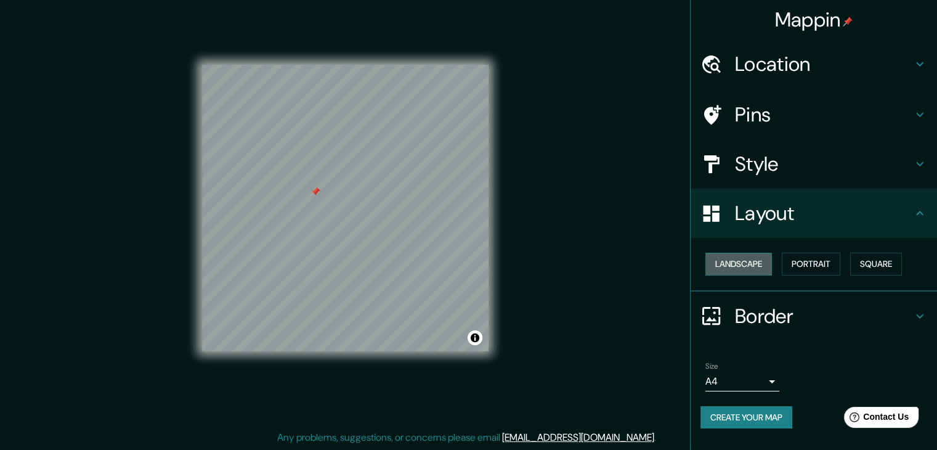
click at [741, 271] on button "Landscape" at bounding box center [738, 264] width 67 height 23
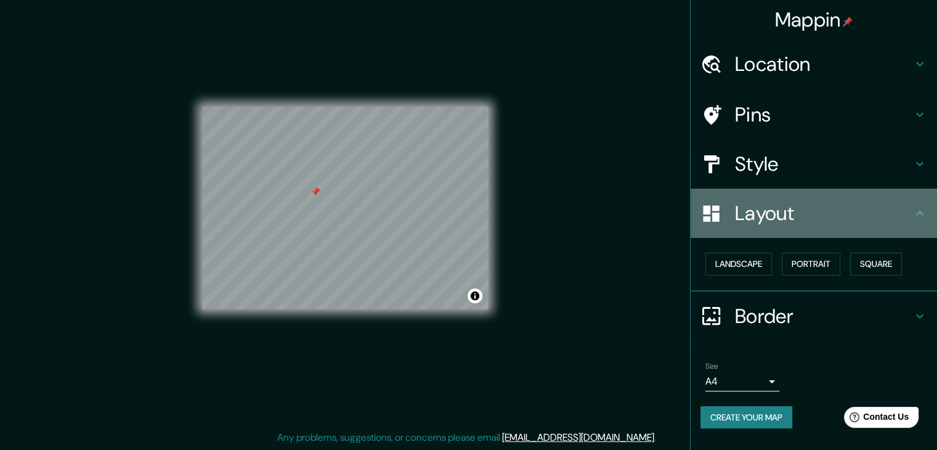
click at [859, 209] on h4 "Layout" at bounding box center [823, 213] width 177 height 25
click at [912, 200] on div "Layout" at bounding box center [814, 213] width 246 height 49
click at [912, 215] on h4 "Layout" at bounding box center [823, 213] width 177 height 25
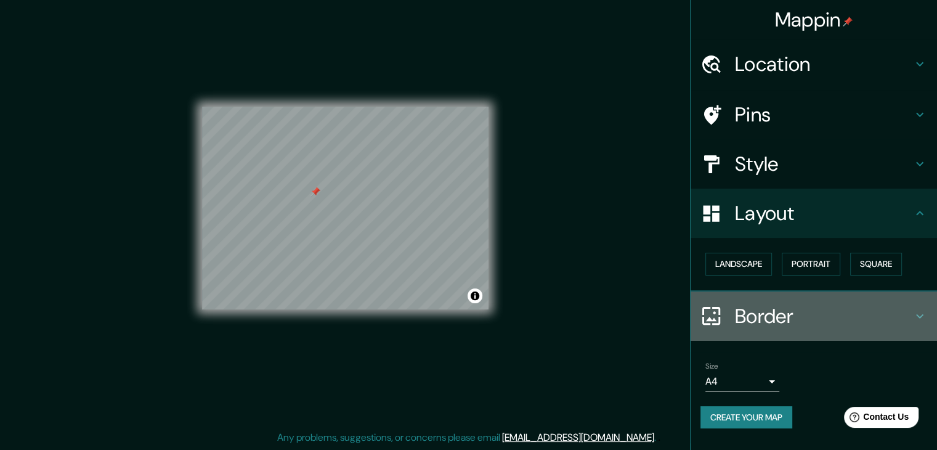
click at [845, 324] on h4 "Border" at bounding box center [823, 316] width 177 height 25
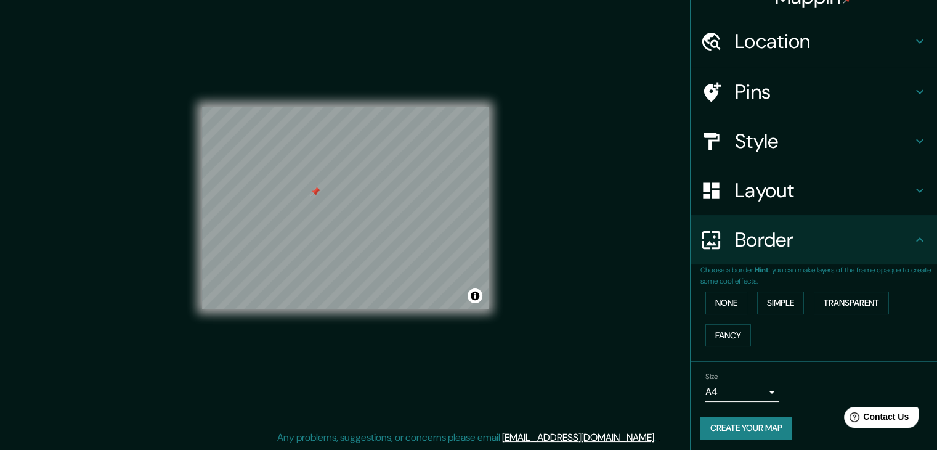
scroll to position [26, 0]
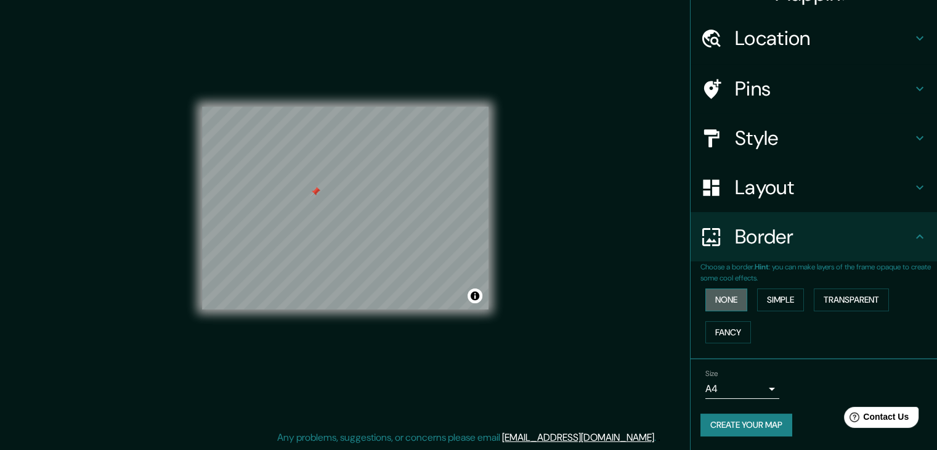
click at [728, 297] on button "None" at bounding box center [726, 299] width 42 height 23
click at [769, 296] on button "Simple" at bounding box center [780, 299] width 47 height 23
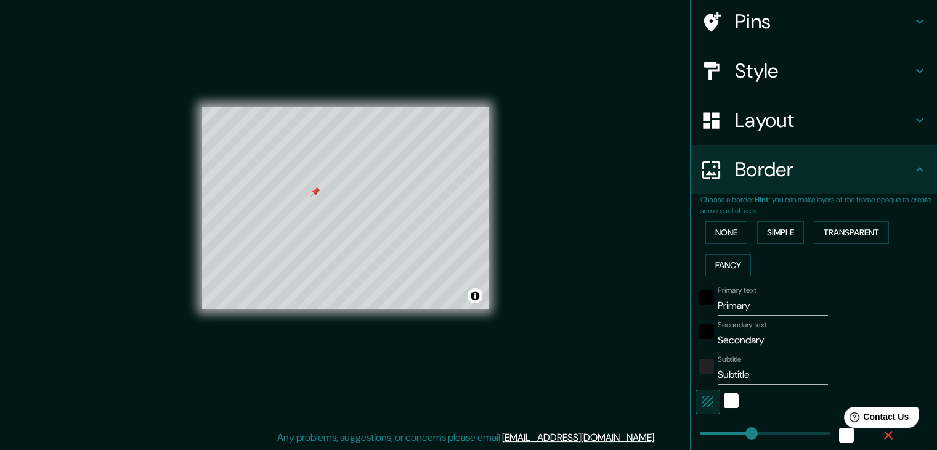
scroll to position [250, 0]
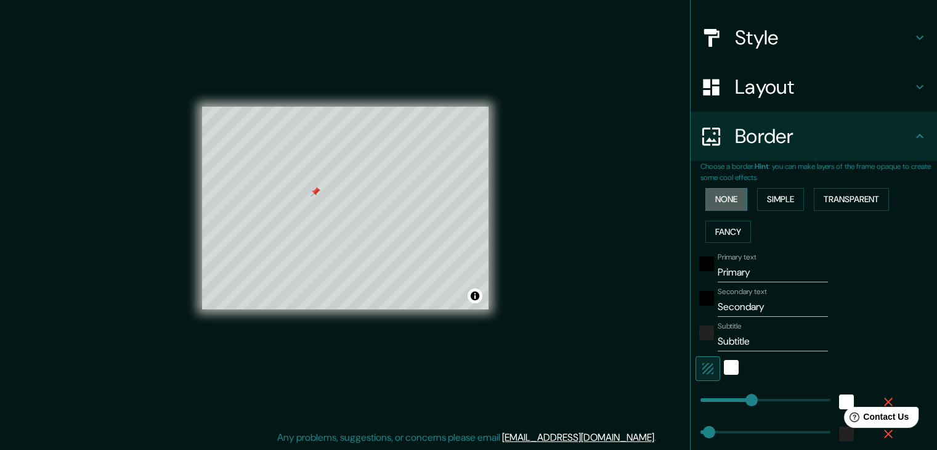
click at [723, 199] on button "None" at bounding box center [726, 199] width 42 height 23
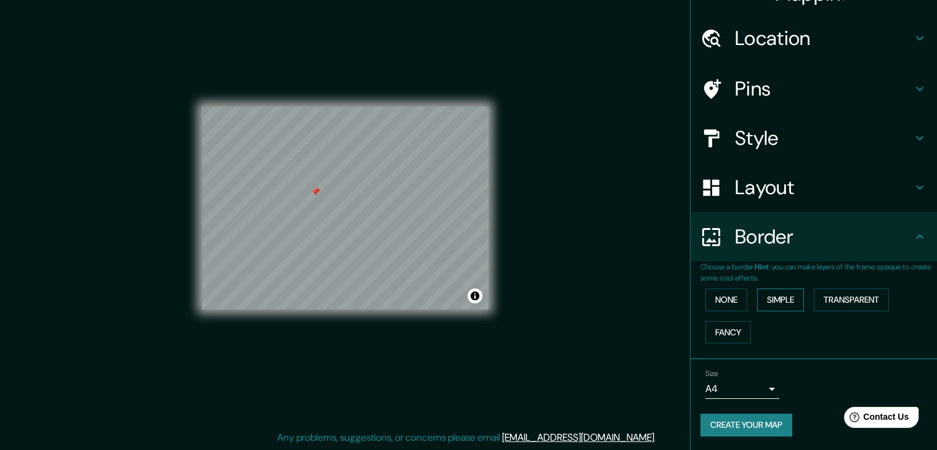
click at [777, 300] on button "Simple" at bounding box center [780, 299] width 47 height 23
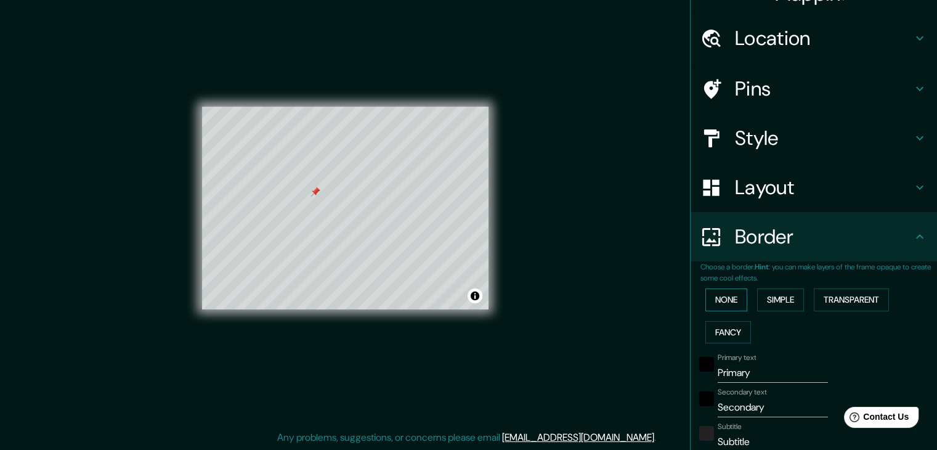
drag, startPoint x: 728, startPoint y: 327, endPoint x: 722, endPoint y: 305, distance: 23.0
click at [728, 328] on button "Fancy" at bounding box center [728, 332] width 46 height 23
click at [718, 290] on button "None" at bounding box center [726, 299] width 42 height 23
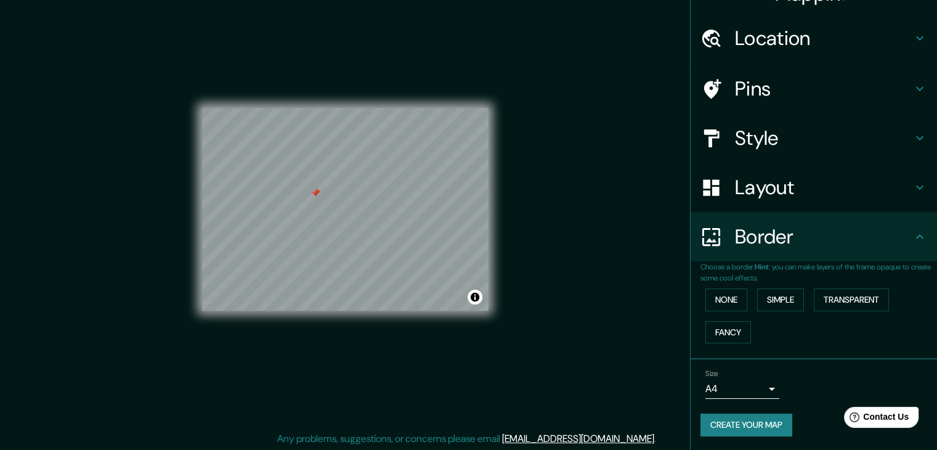
scroll to position [14, 0]
click at [771, 296] on button "Simple" at bounding box center [780, 299] width 47 height 23
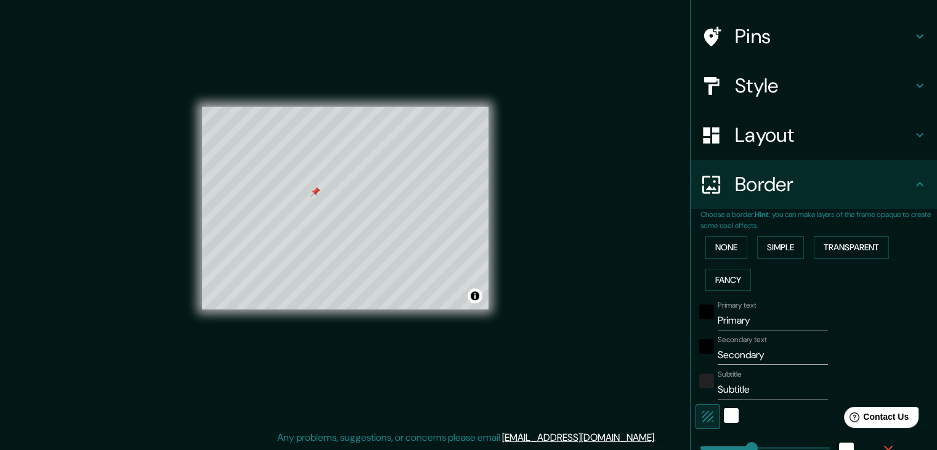
scroll to position [250, 0]
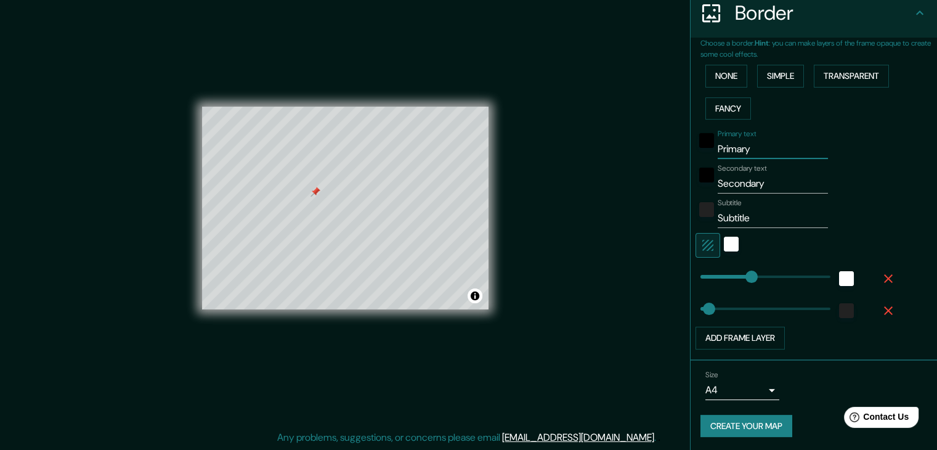
drag, startPoint x: 753, startPoint y: 150, endPoint x: 706, endPoint y: 155, distance: 47.7
click at [706, 155] on div "Primary text Primary" at bounding box center [797, 144] width 202 height 30
type input "CORTEVA"
drag, startPoint x: 766, startPoint y: 182, endPoint x: 702, endPoint y: 183, distance: 64.1
click at [702, 183] on div "Secondary text Secondary" at bounding box center [797, 179] width 202 height 30
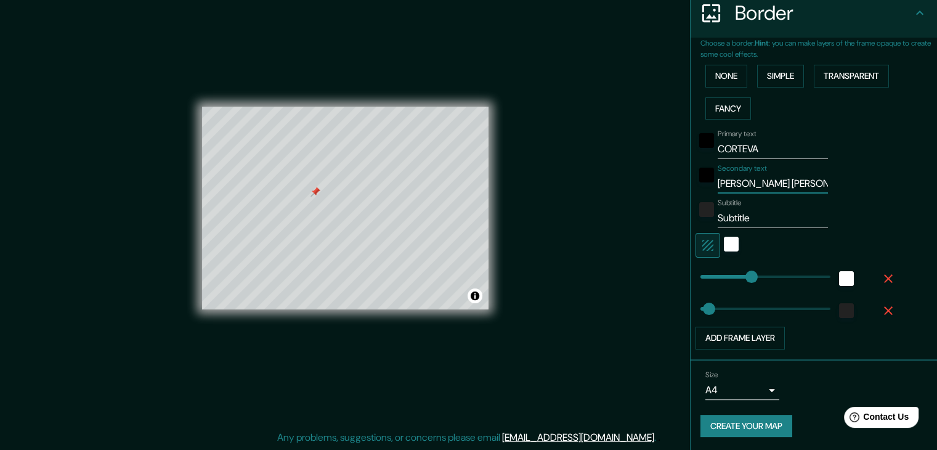
type input "[PERSON_NAME] [PERSON_NAME]"
drag, startPoint x: 752, startPoint y: 213, endPoint x: 702, endPoint y: 219, distance: 50.2
click at [702, 219] on div "Subtitle Subtitle" at bounding box center [797, 213] width 202 height 30
type input "NAYARIT"
click at [741, 422] on button "Create your map" at bounding box center [746, 426] width 92 height 23
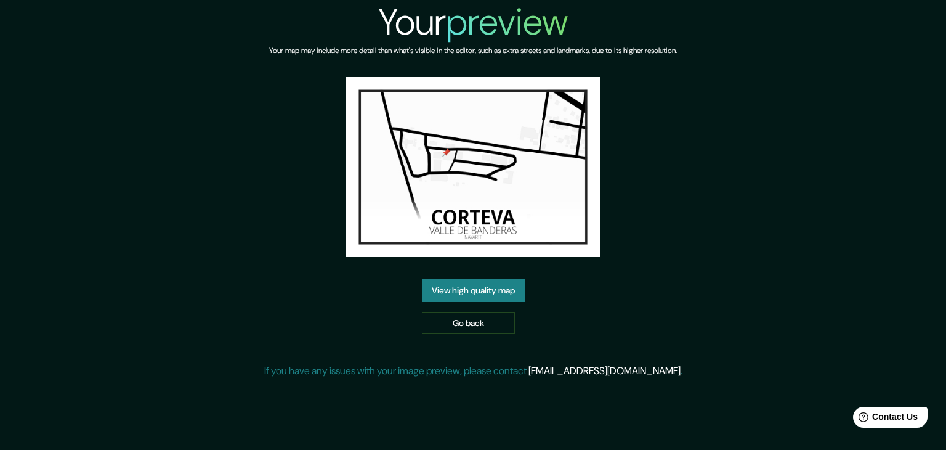
click at [483, 286] on link "View high quality map" at bounding box center [473, 290] width 103 height 23
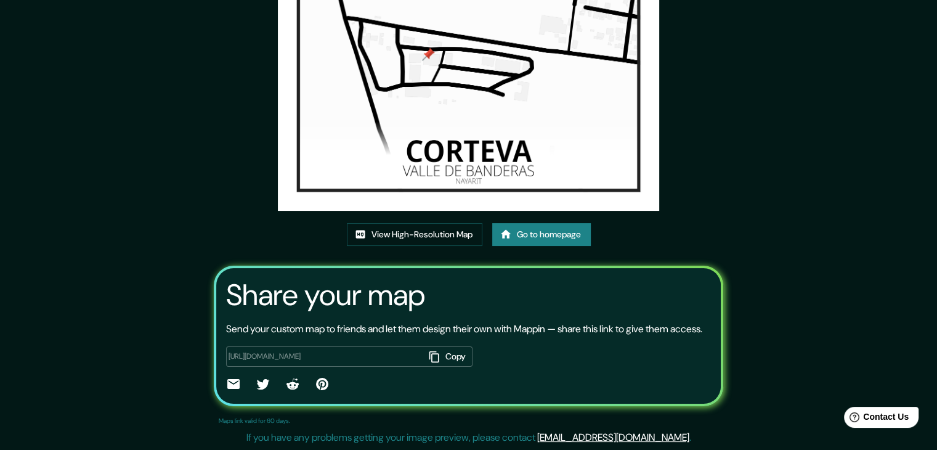
scroll to position [128, 0]
